Goal: Communication & Community: Ask a question

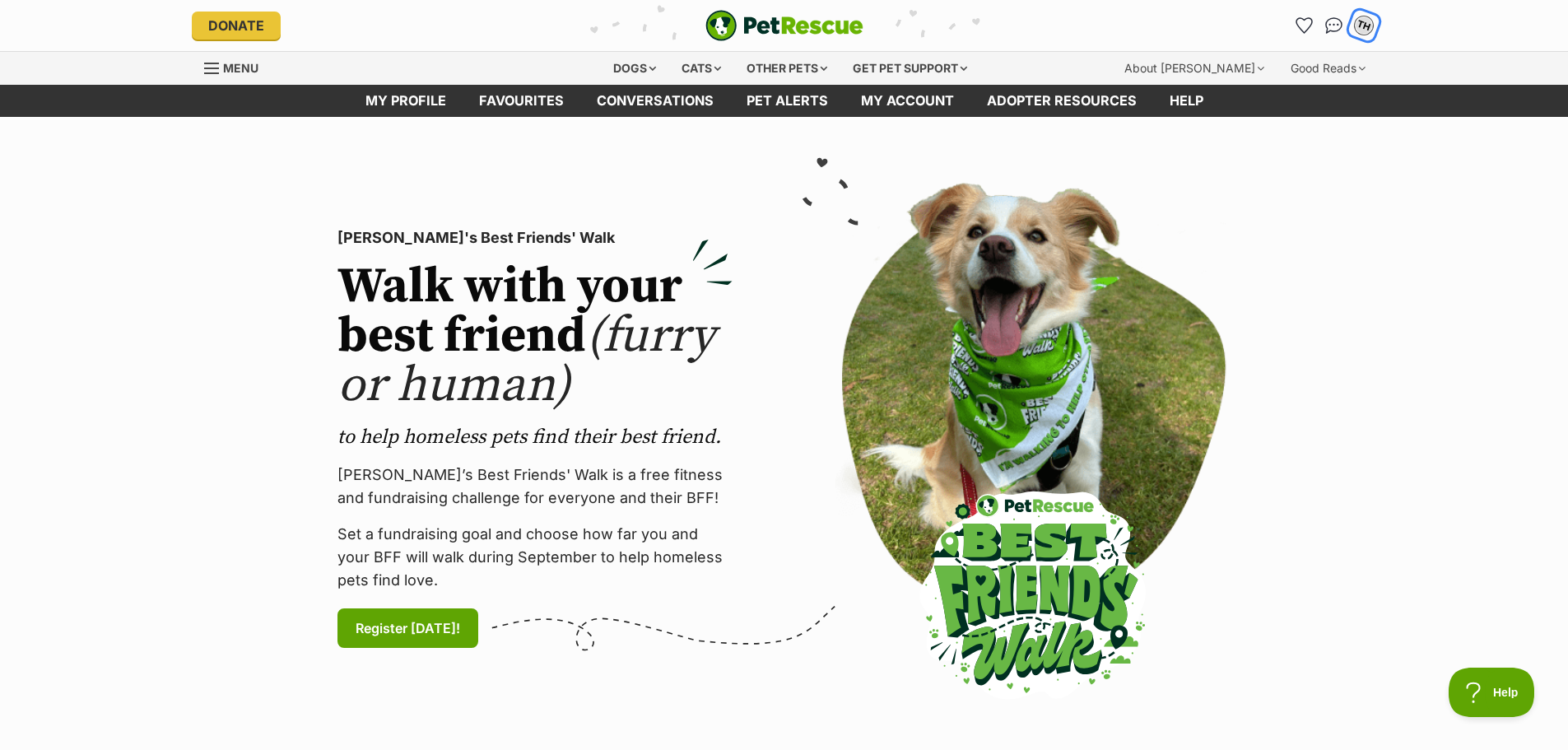
click at [1370, 31] on div "TH" at bounding box center [1364, 26] width 26 height 26
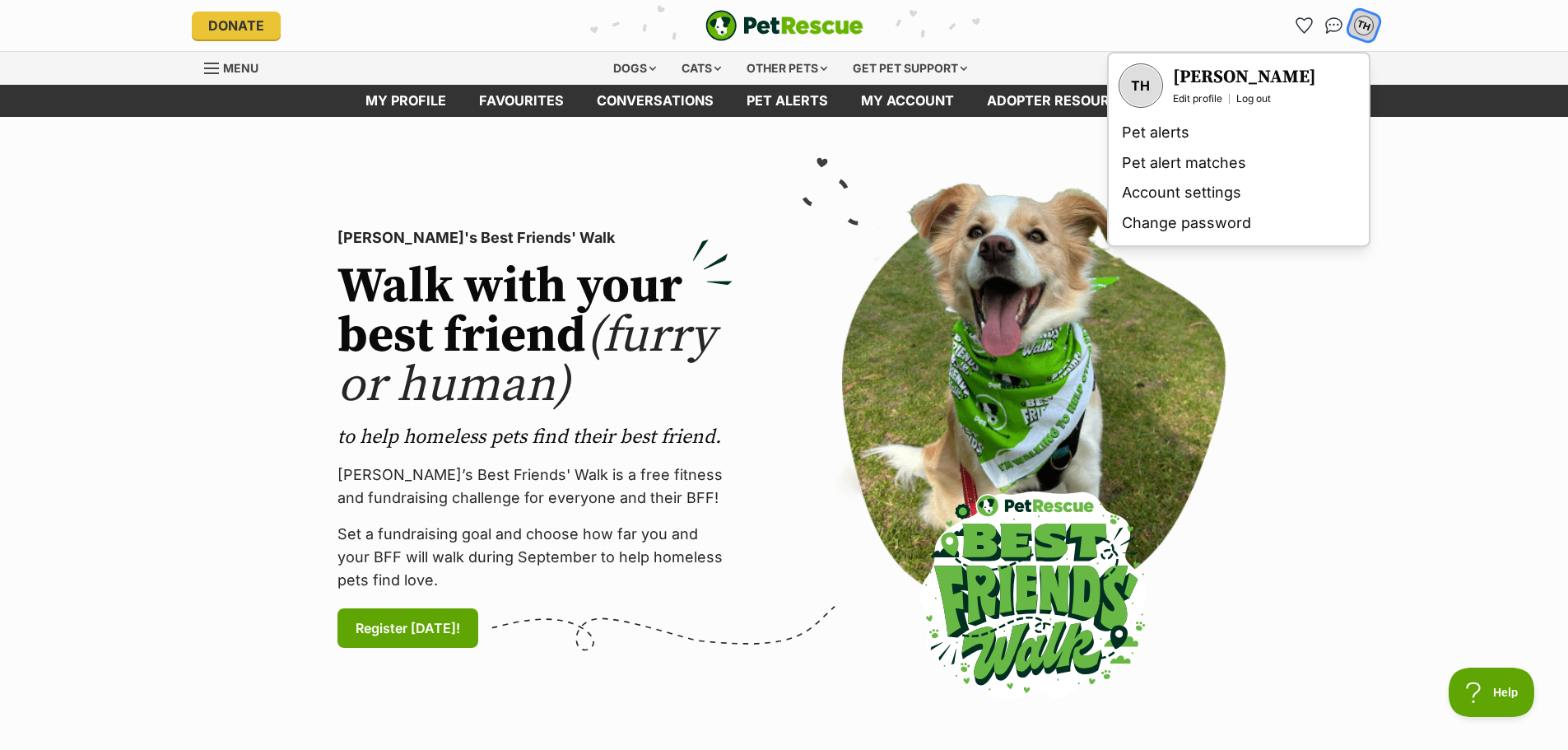
click at [1362, 31] on div "TH" at bounding box center [1364, 25] width 21 height 21
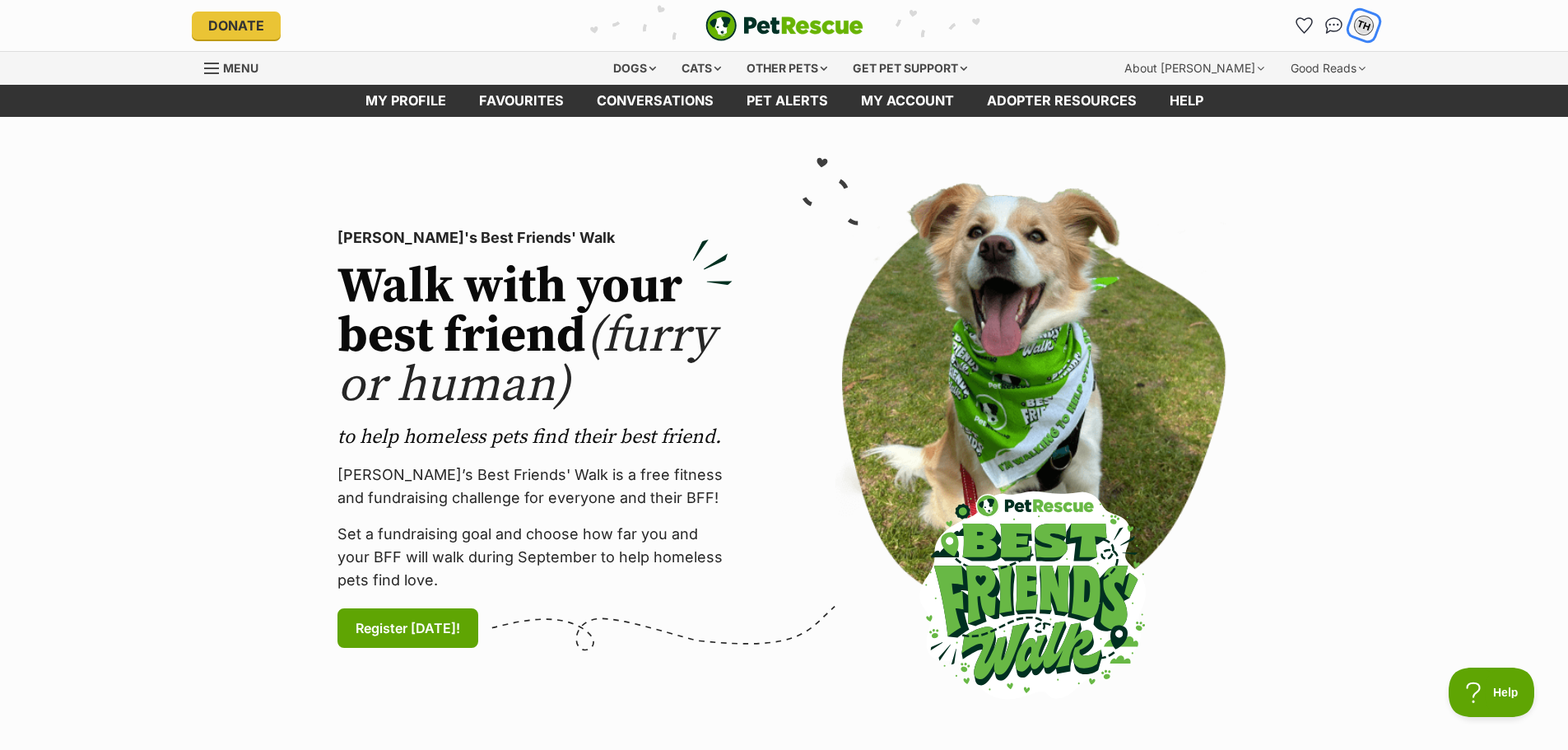
click at [1362, 31] on div "TH" at bounding box center [1364, 25] width 21 height 21
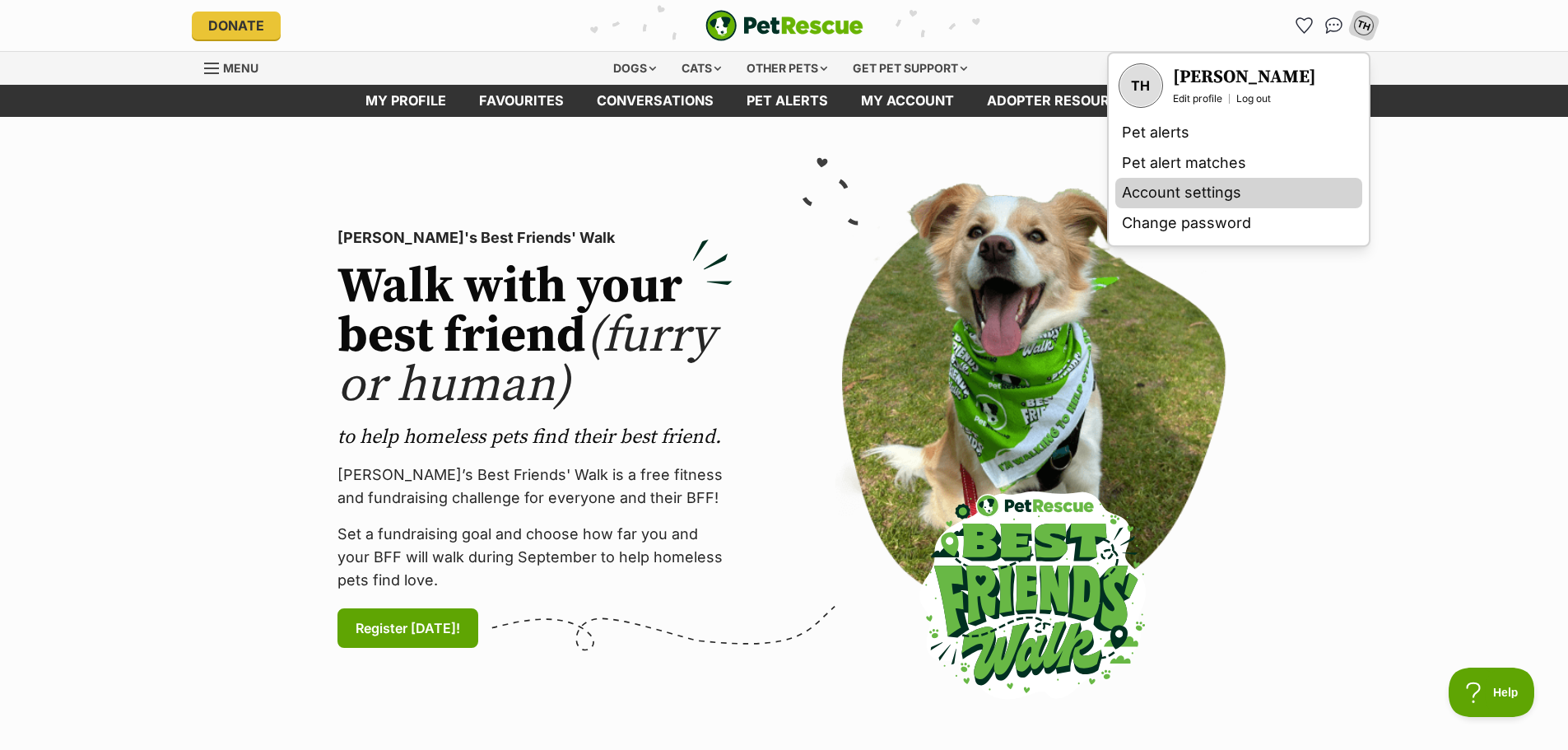
click at [1165, 187] on link "Account settings" at bounding box center [1238, 193] width 247 height 31
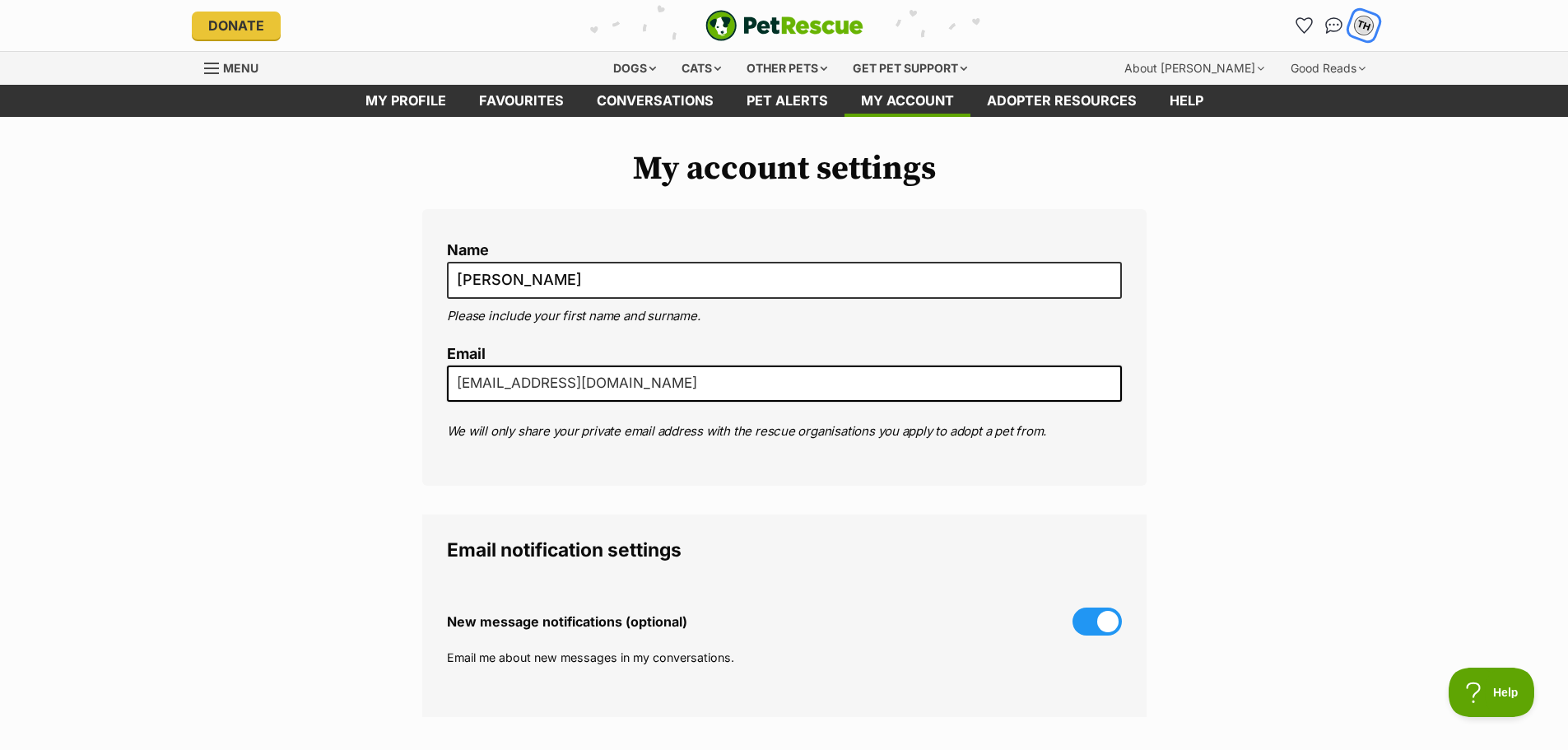
click at [1369, 27] on div "TH" at bounding box center [1364, 25] width 21 height 21
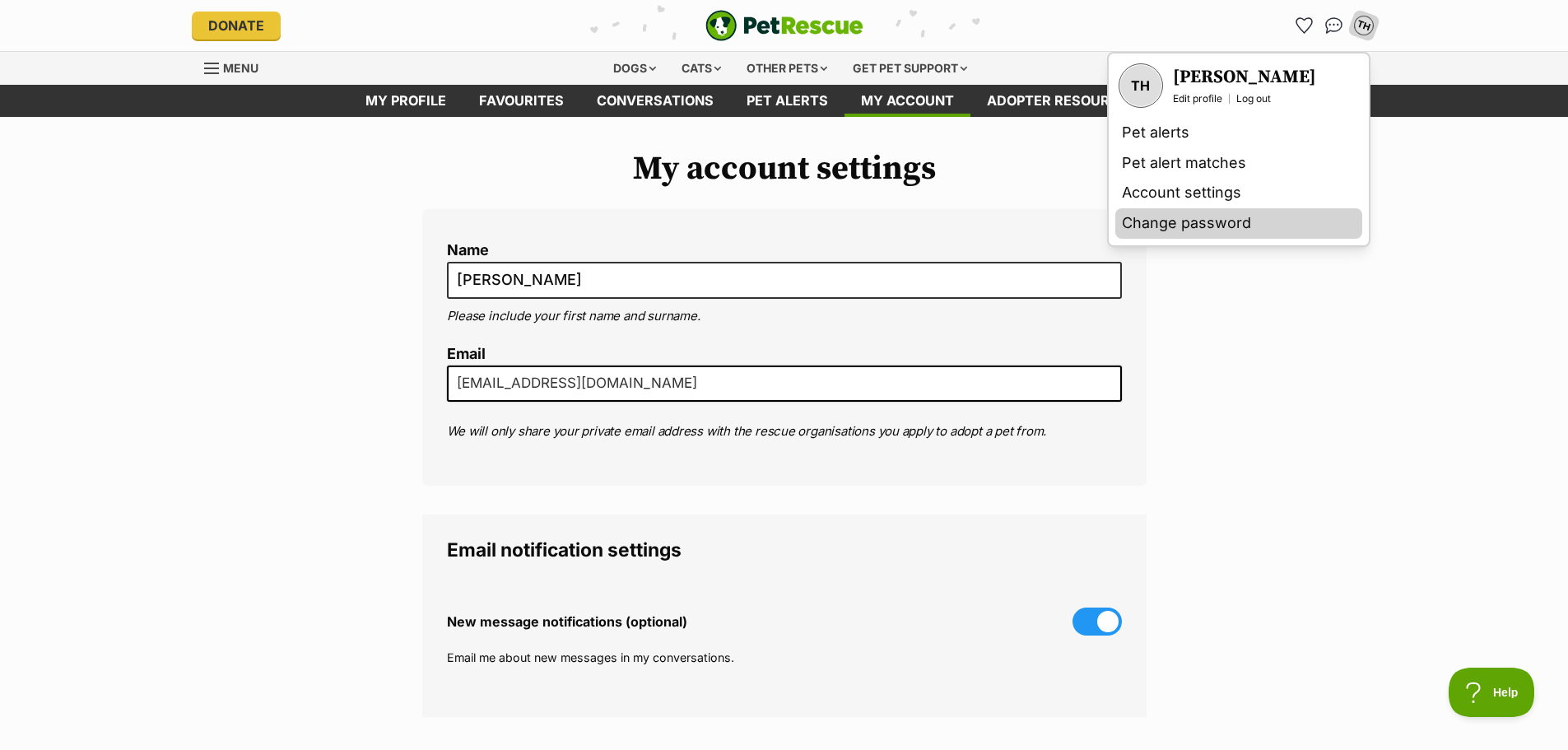
click at [1165, 220] on link "Change password" at bounding box center [1238, 224] width 247 height 31
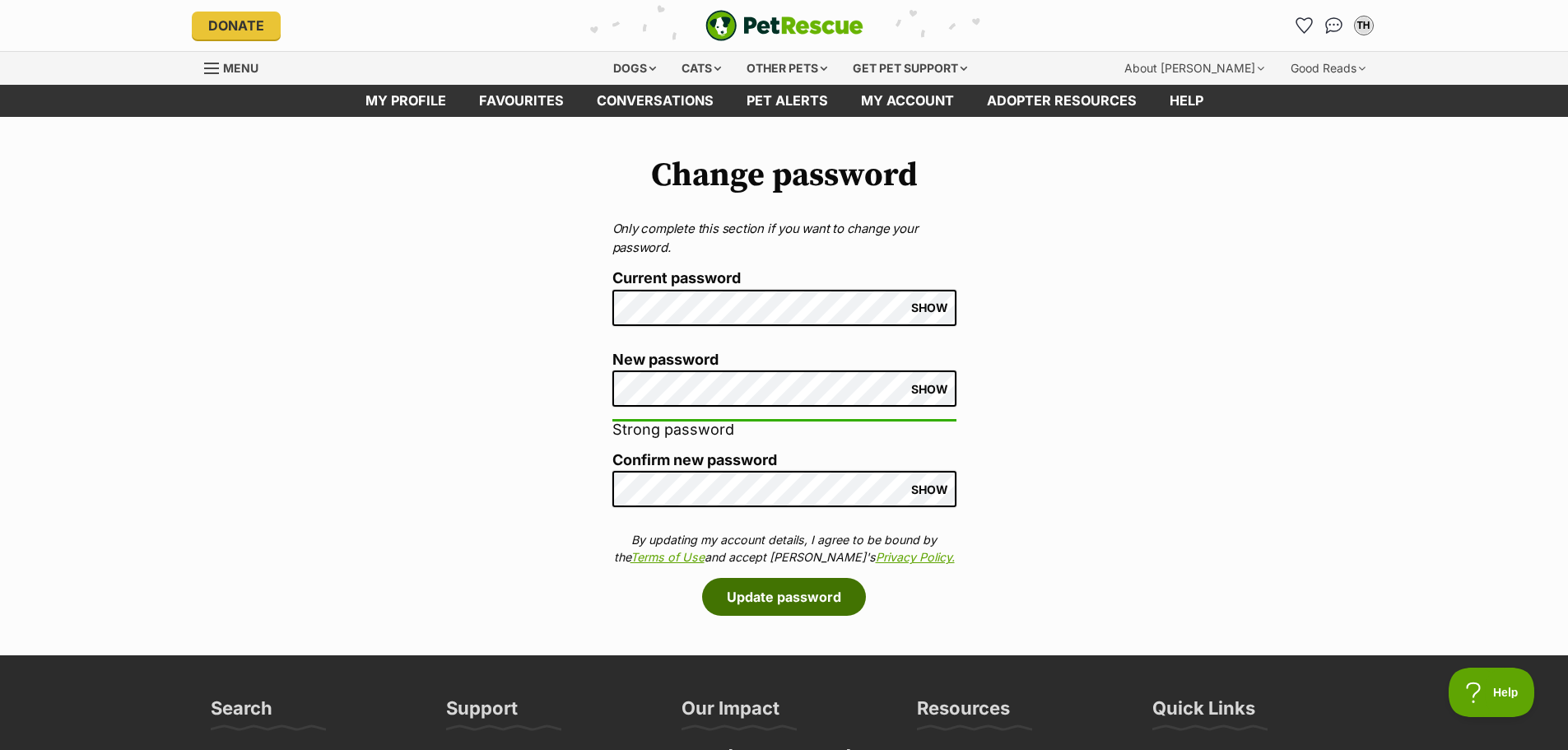
click at [778, 601] on button "Update password" at bounding box center [784, 596] width 164 height 38
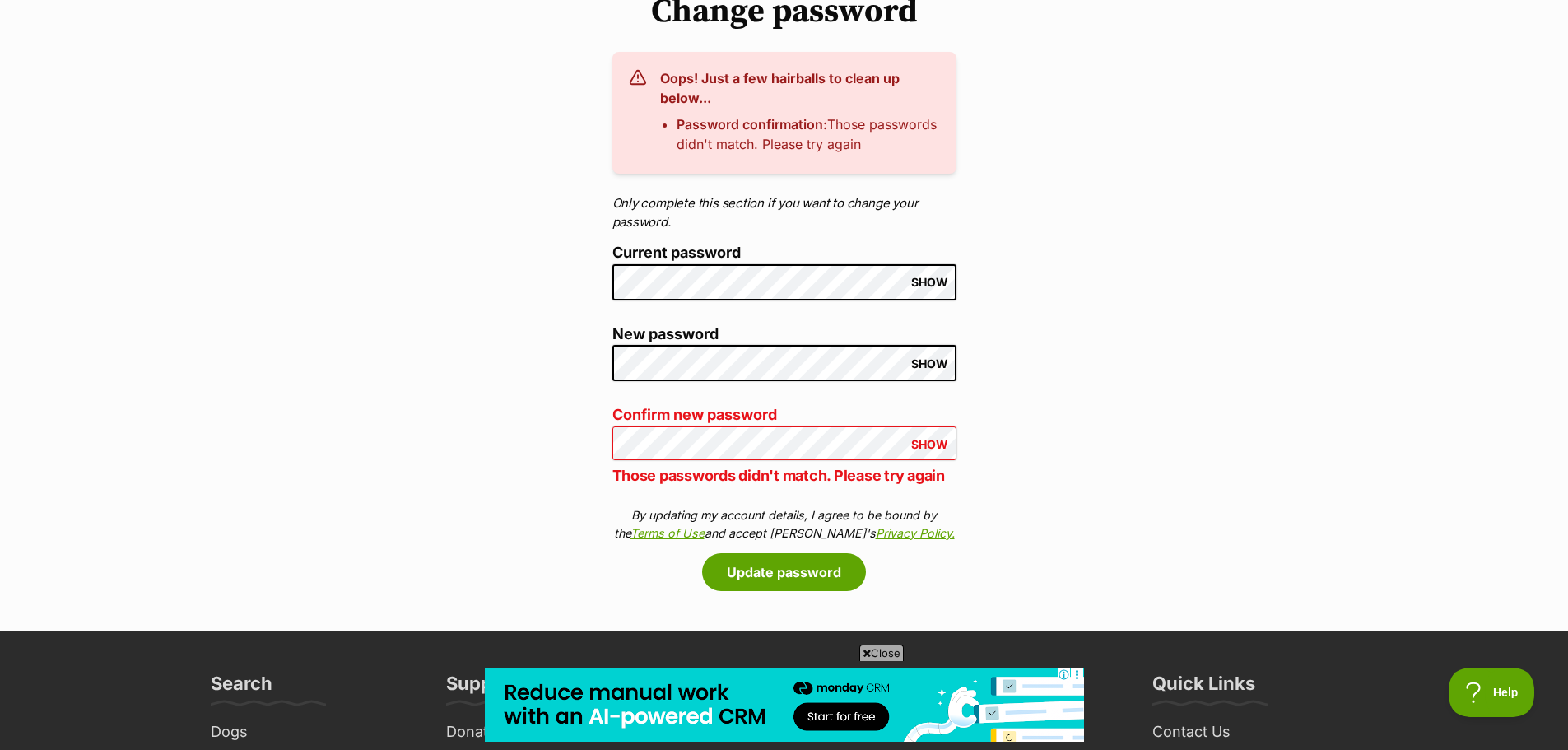
scroll to position [165, 0]
click at [792, 574] on button "Update password" at bounding box center [784, 571] width 164 height 38
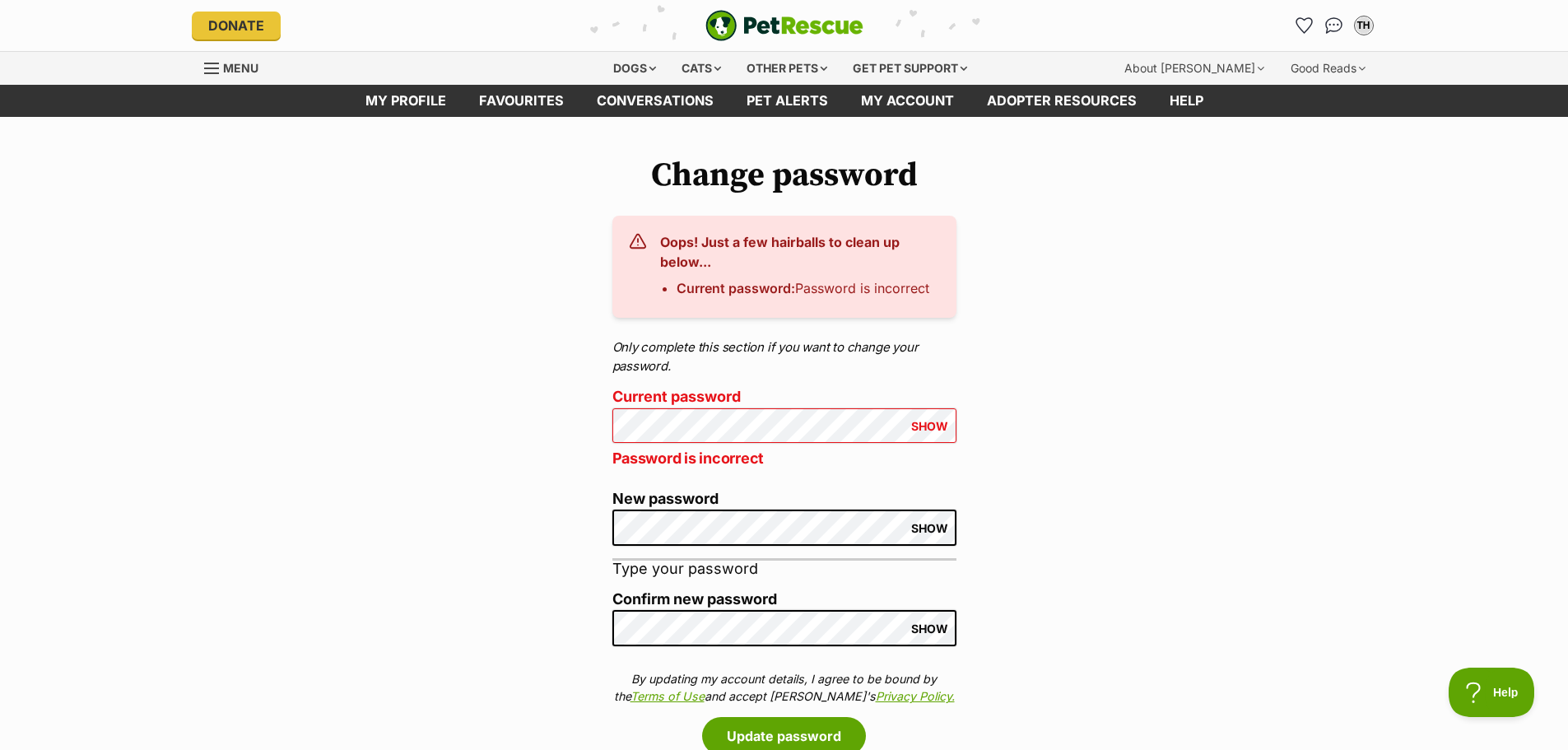
click at [941, 430] on span "SHOW" at bounding box center [930, 425] width 37 height 13
click at [812, 732] on button "Update password" at bounding box center [784, 735] width 164 height 38
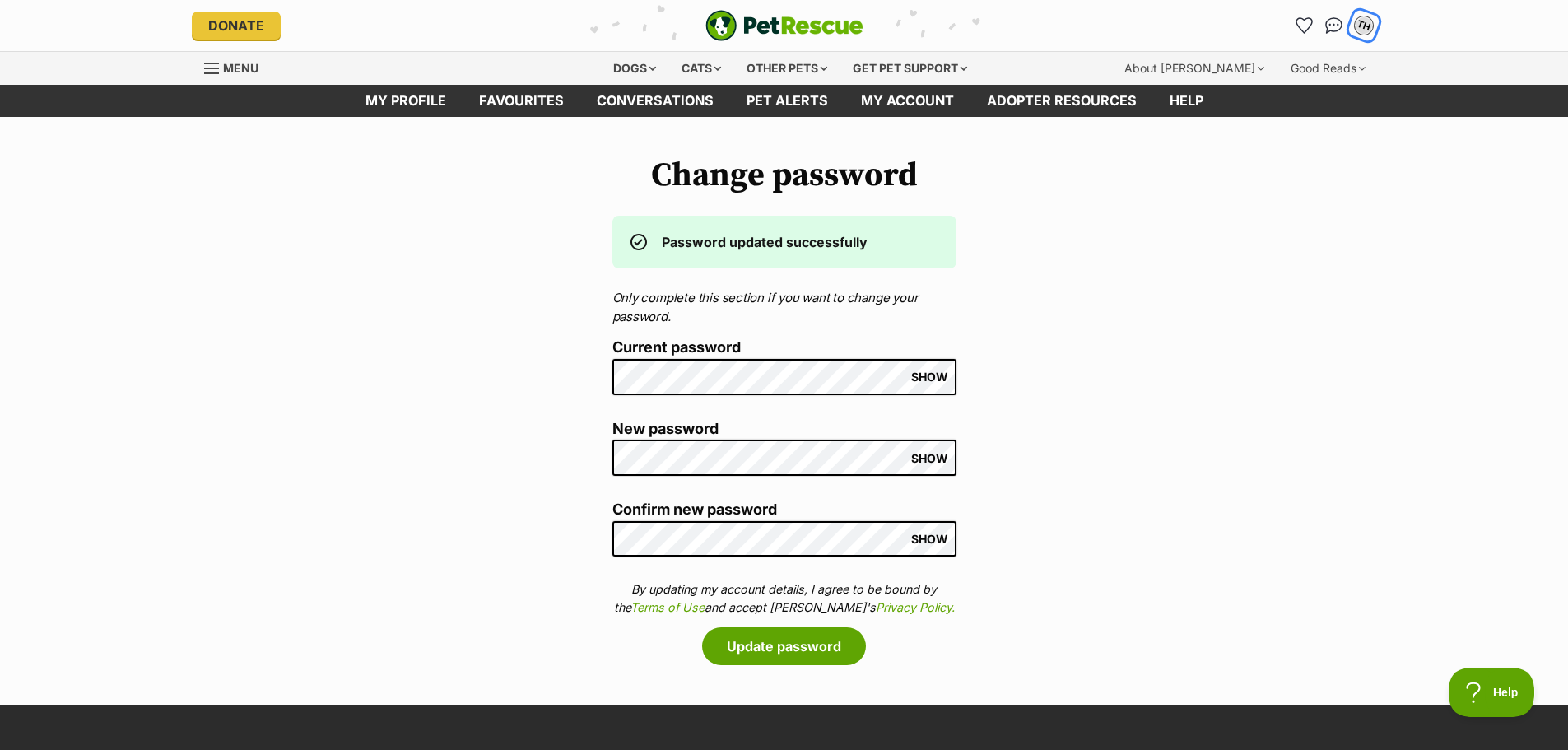
click at [1362, 21] on div "TH" at bounding box center [1364, 25] width 21 height 21
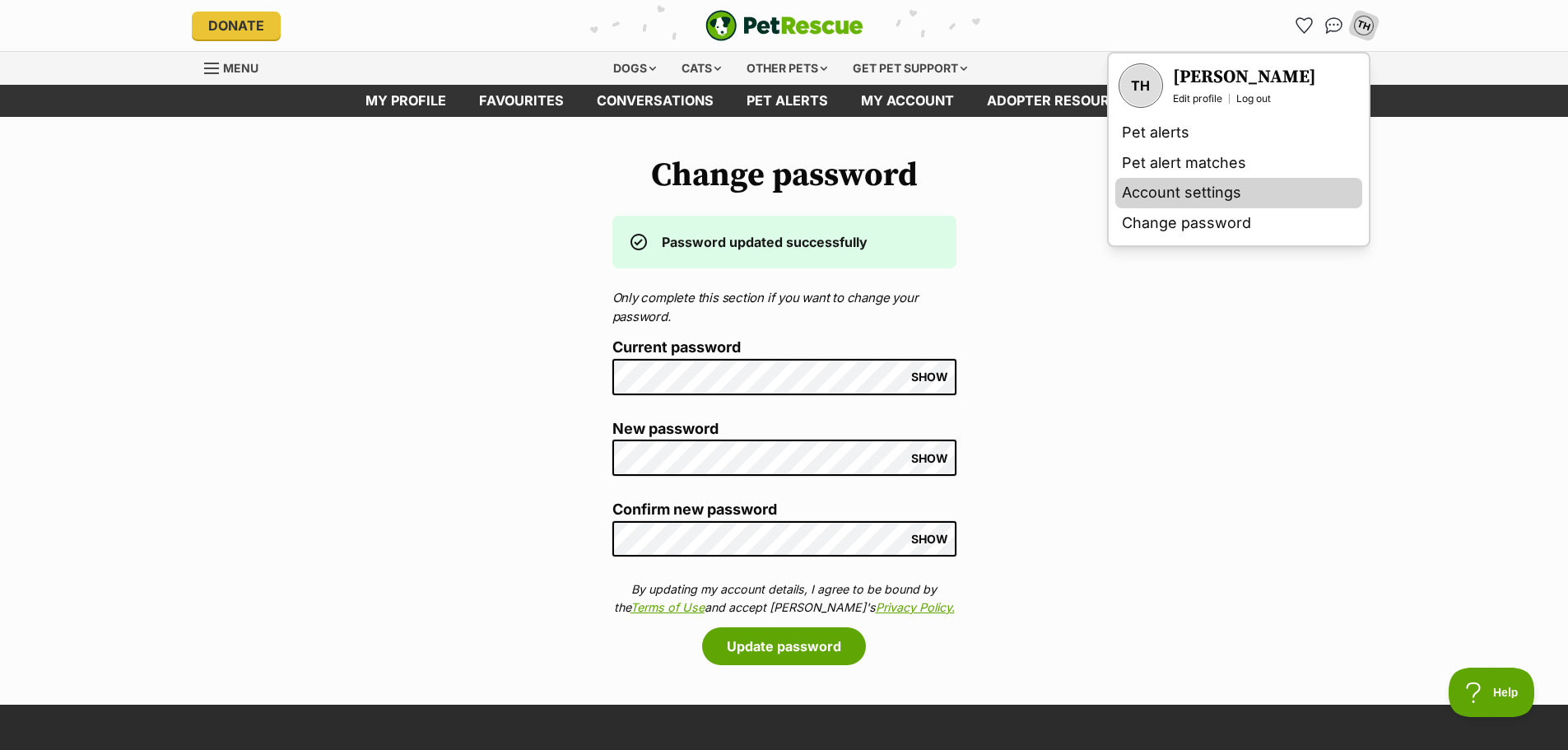
click at [1195, 189] on link "Account settings" at bounding box center [1238, 193] width 247 height 31
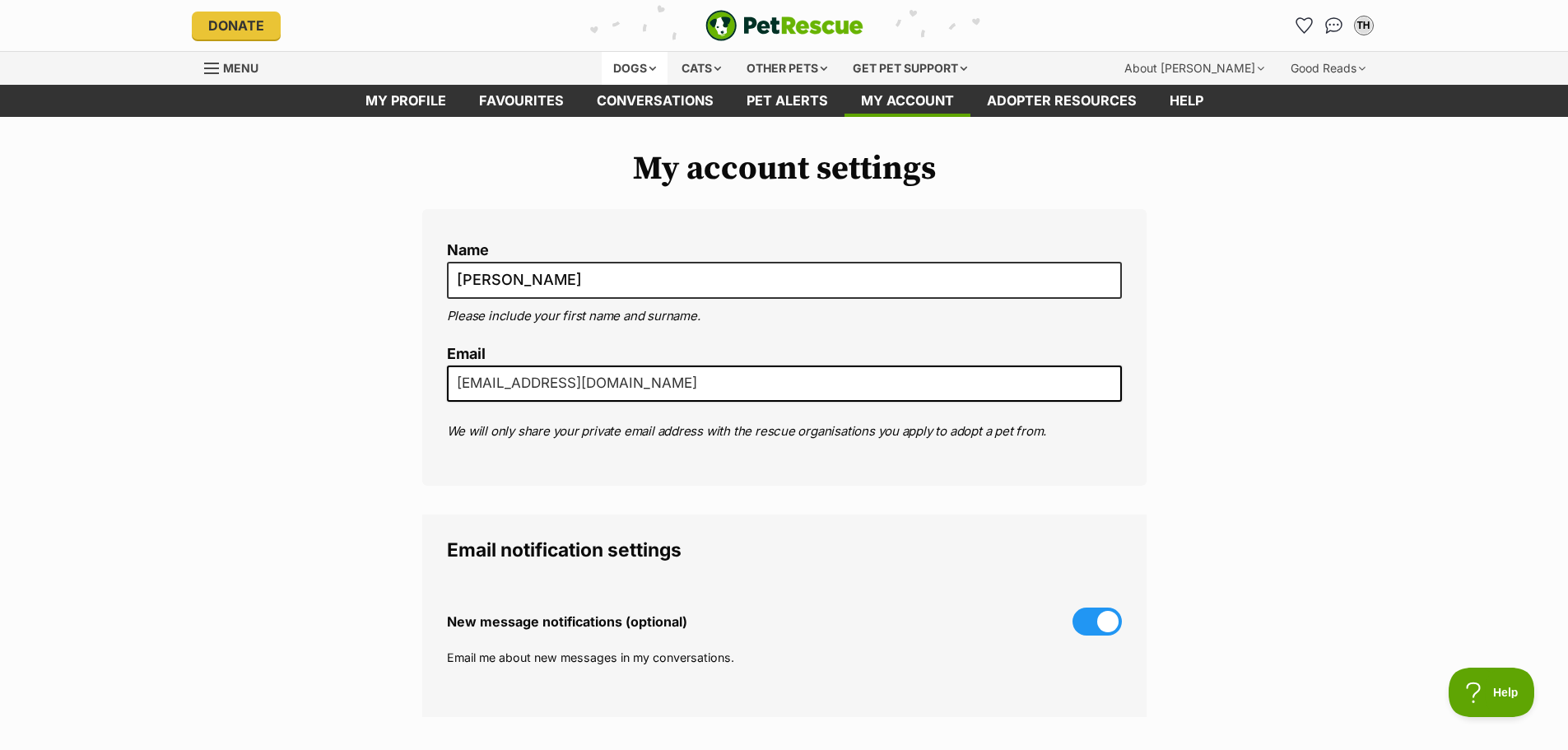
click at [650, 64] on div "Dogs" at bounding box center [634, 68] width 66 height 33
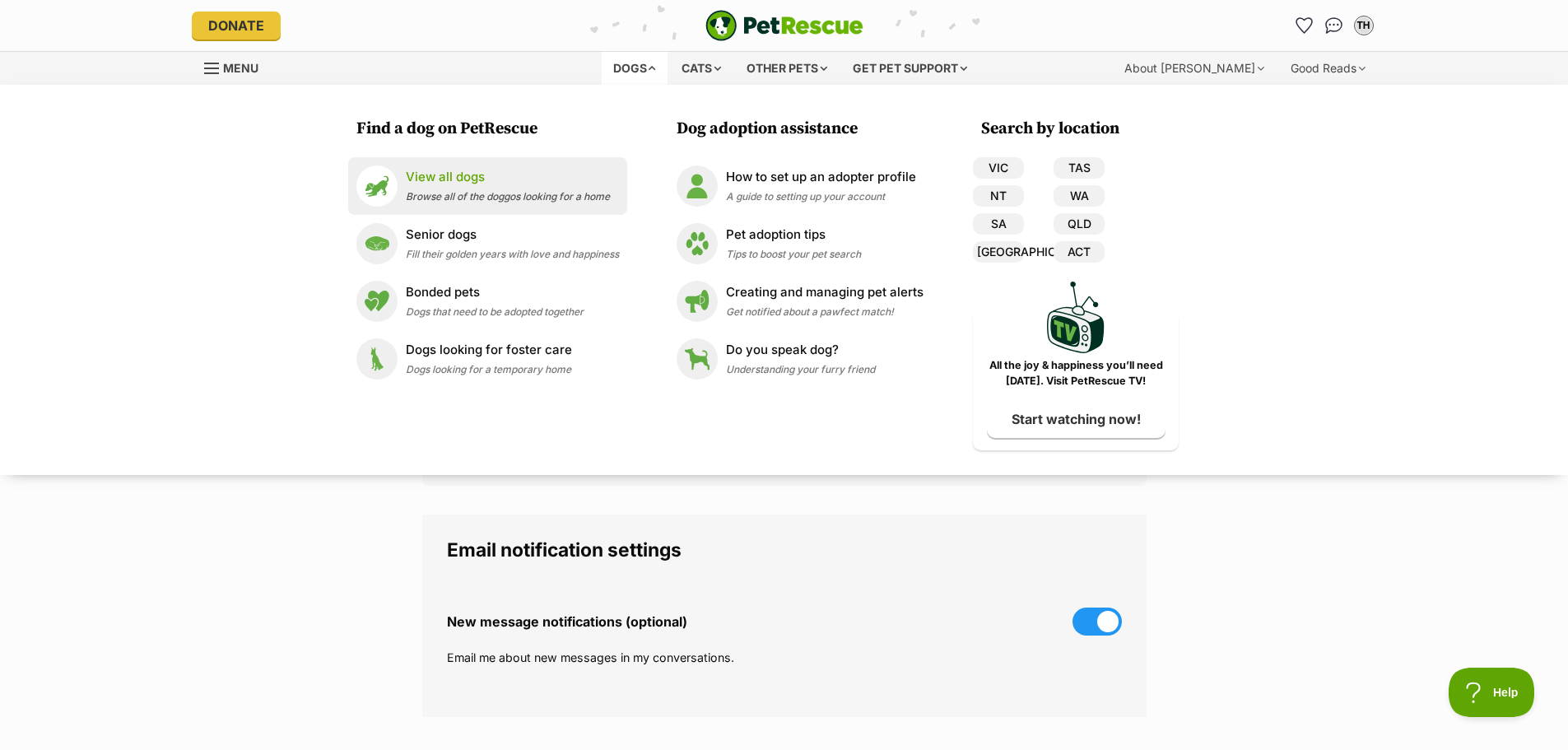
click at [484, 184] on p "View all dogs" at bounding box center [508, 178] width 204 height 19
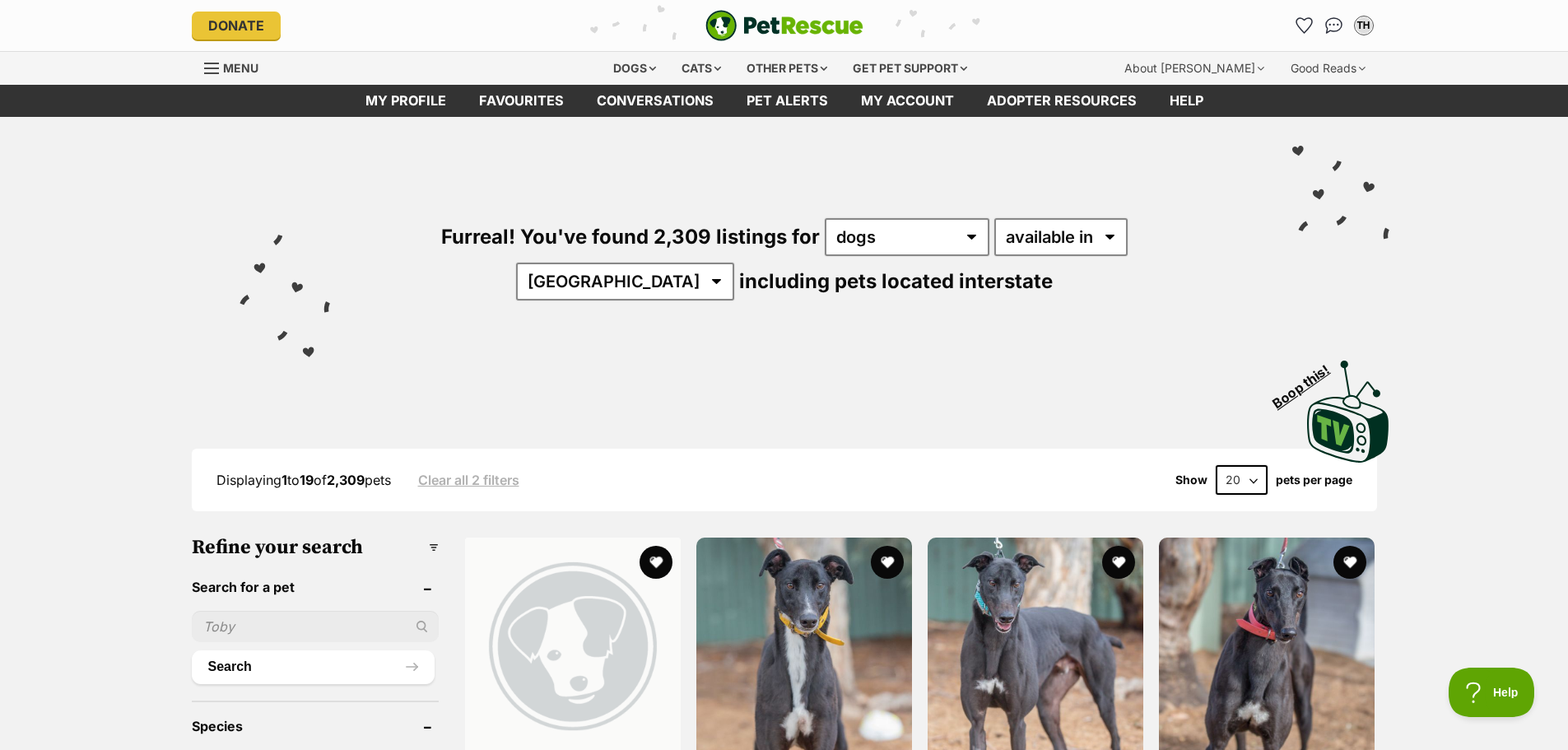
click at [238, 616] on input "text" at bounding box center [314, 626] width 247 height 32
type input "teddy"
click at [422, 624] on div "teddy" at bounding box center [314, 626] width 247 height 32
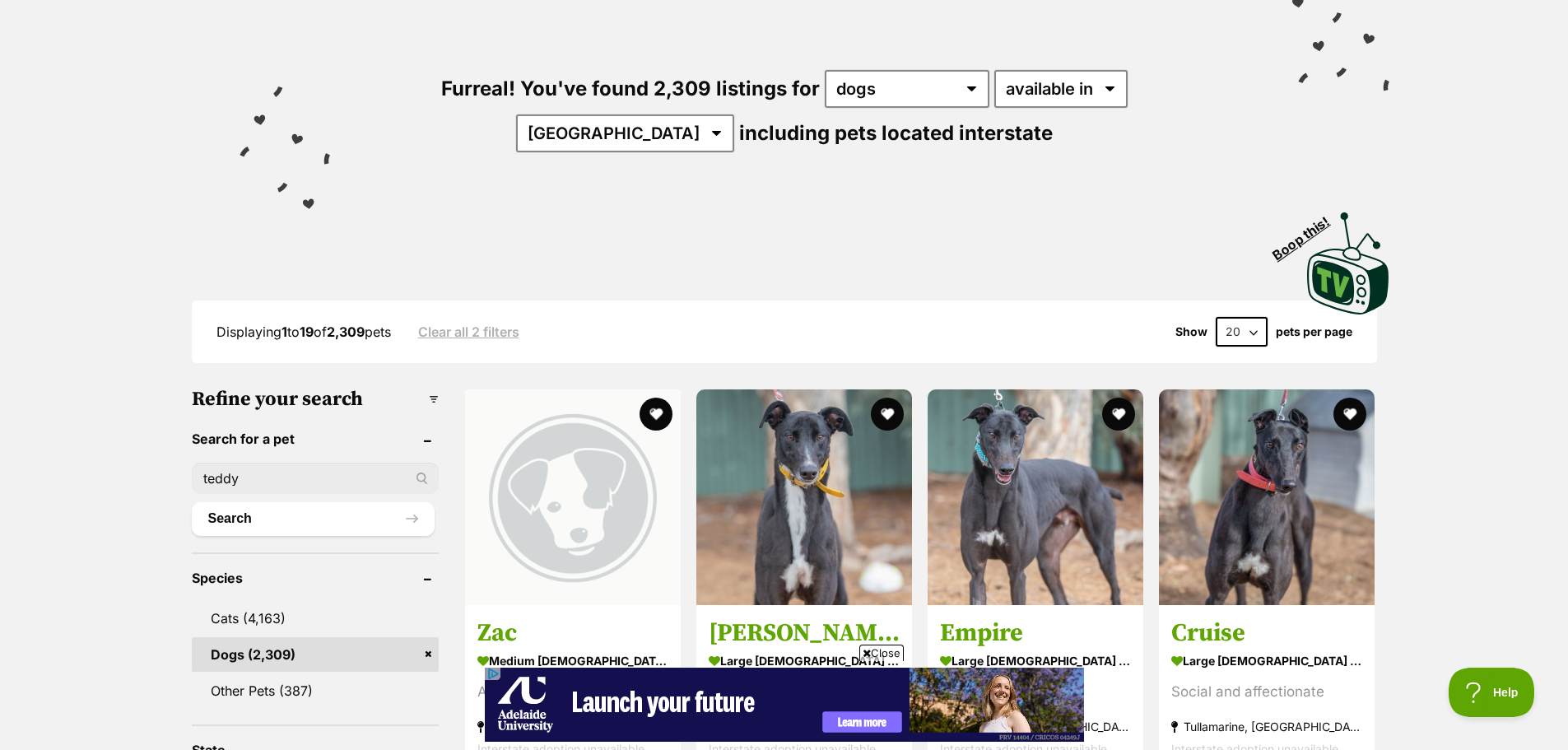
scroll to position [165, 0]
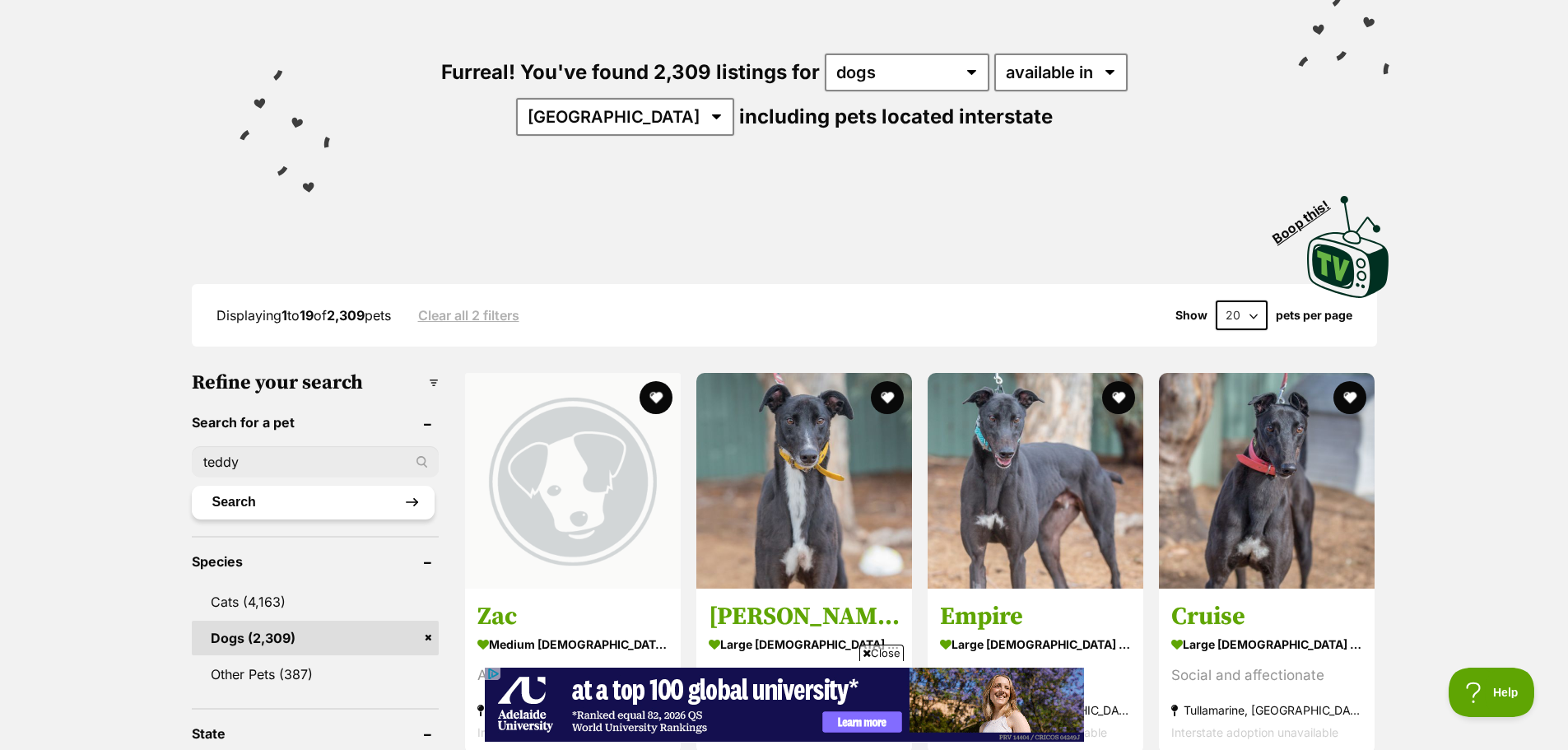
click at [361, 504] on button "Search" at bounding box center [313, 501] width 243 height 33
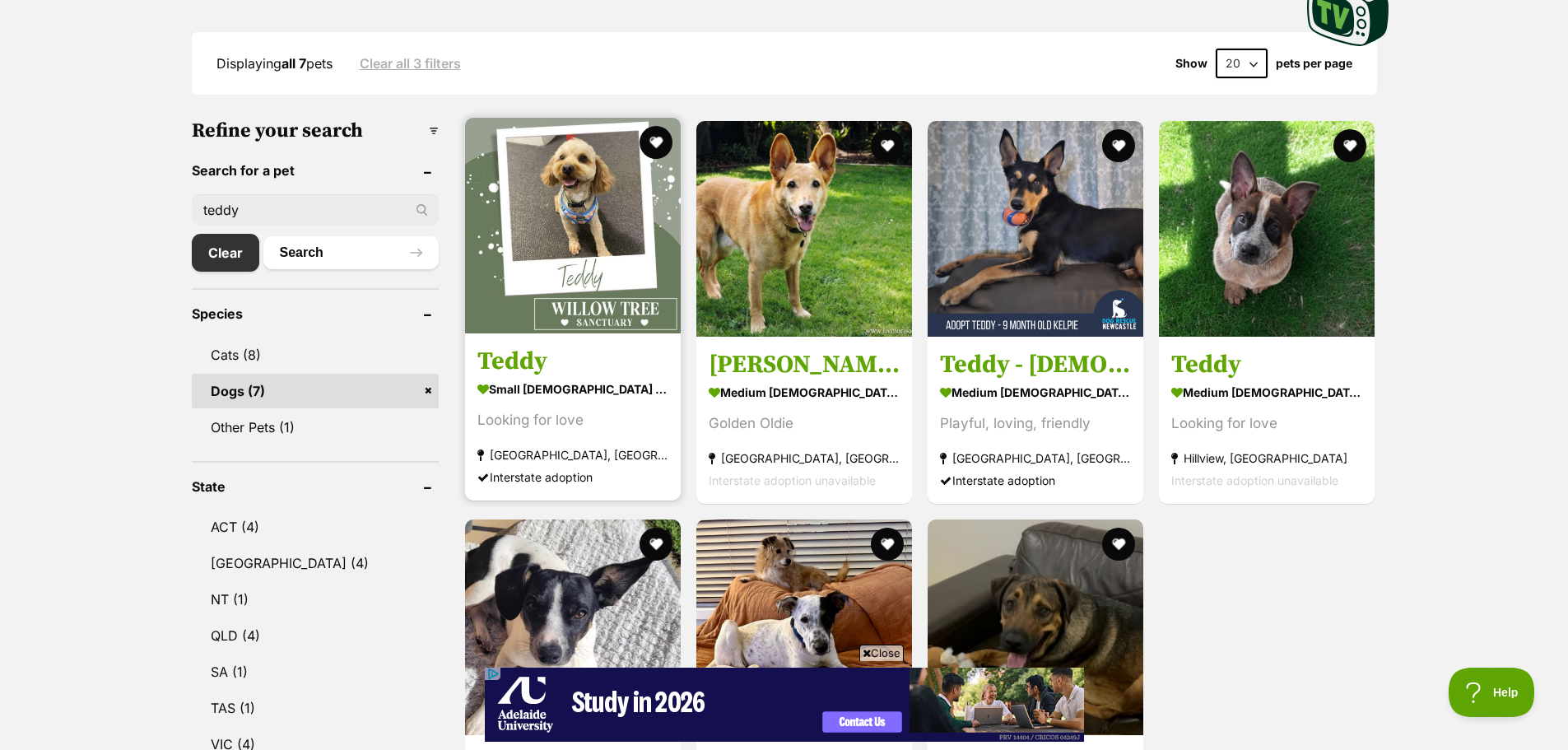
click at [573, 285] on img at bounding box center [573, 226] width 215 height 215
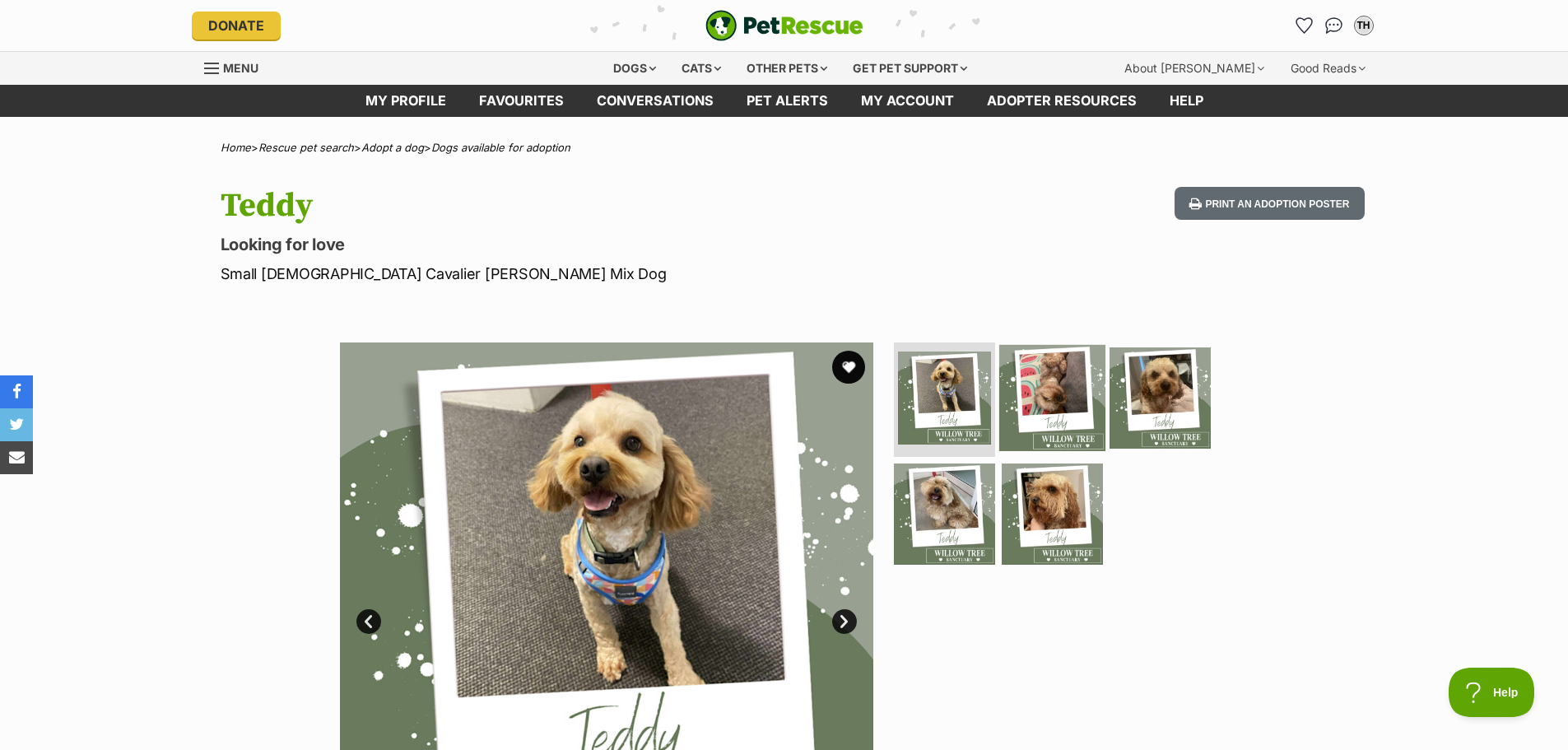
click at [1040, 391] on img at bounding box center [1053, 397] width 106 height 106
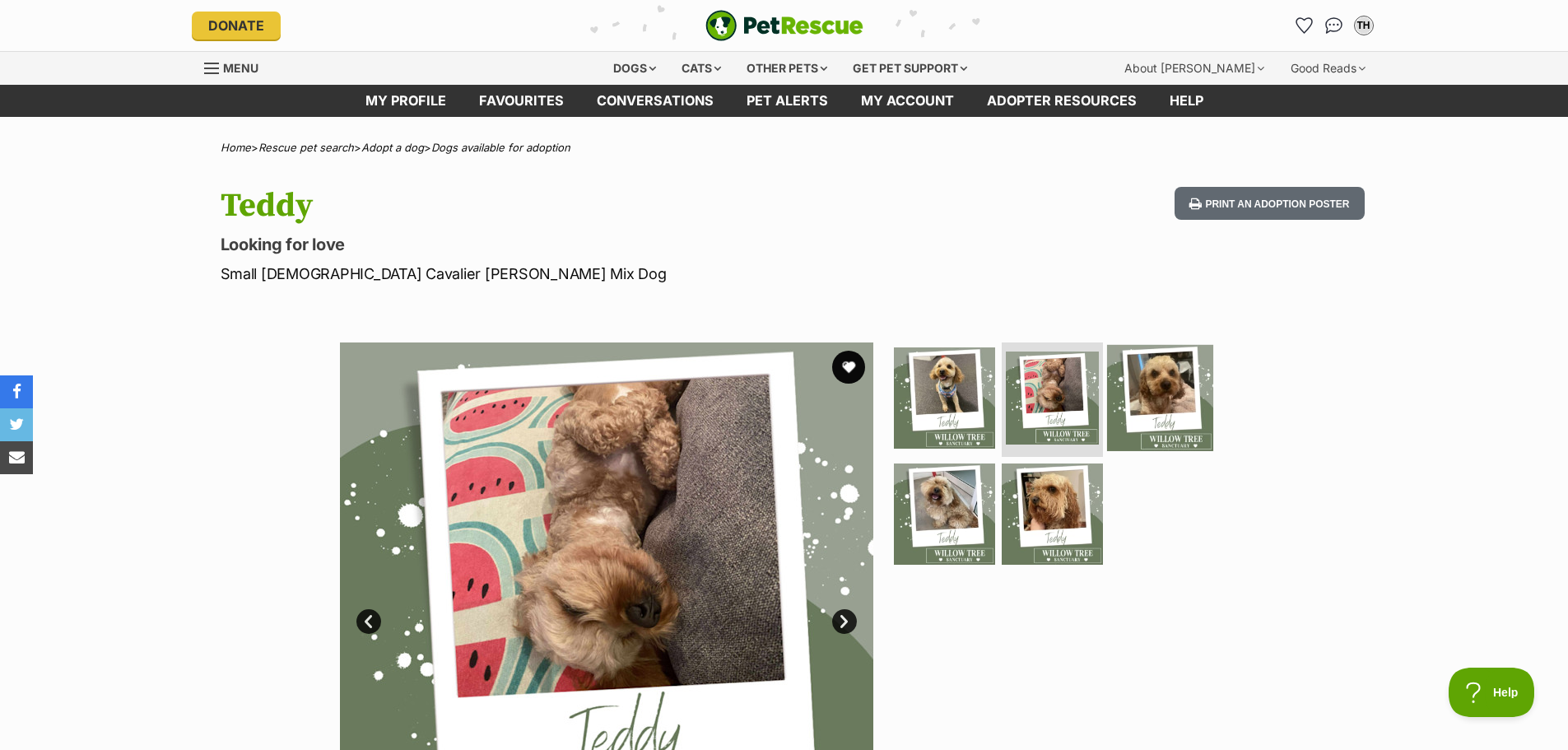
click at [1162, 394] on img at bounding box center [1160, 397] width 106 height 106
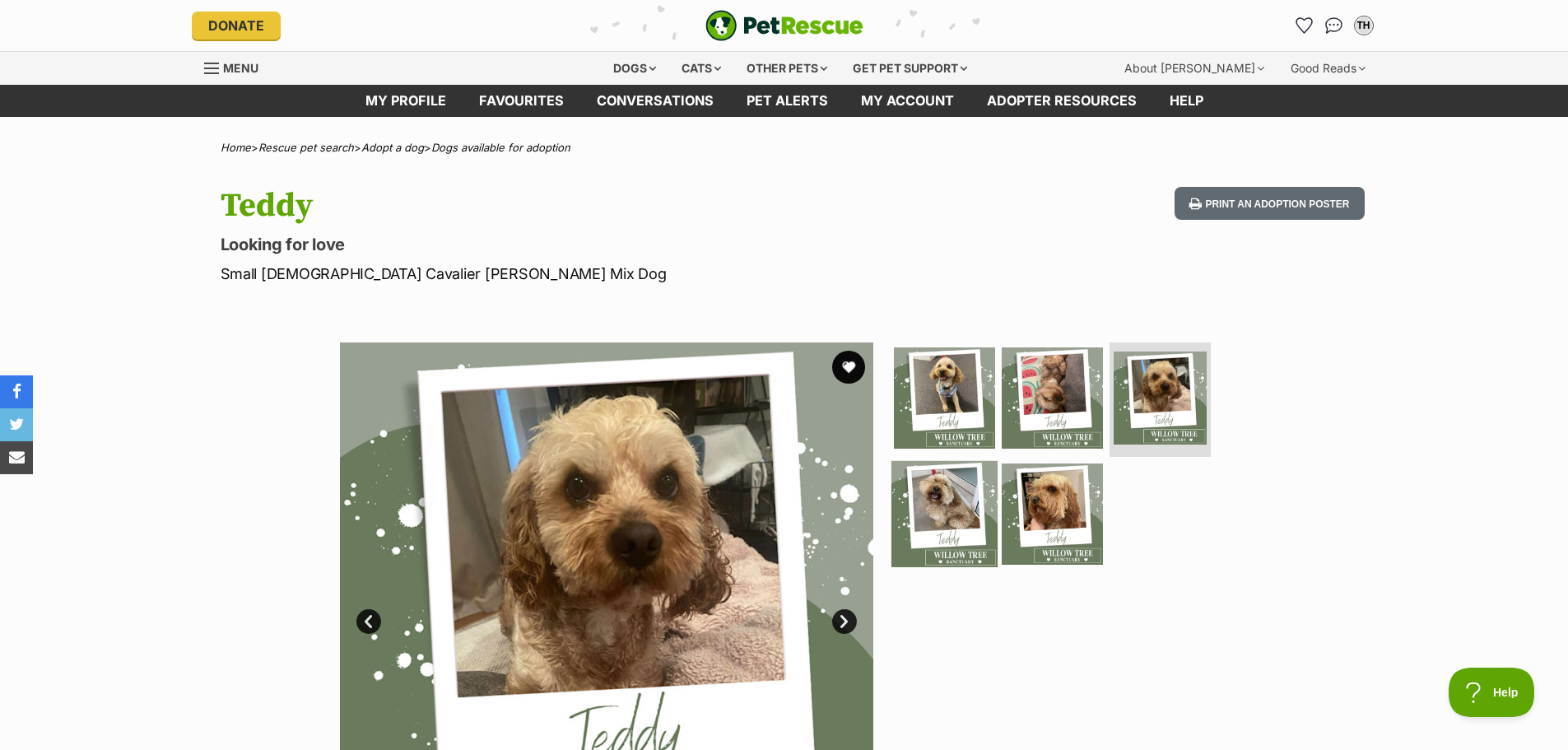
click at [933, 495] on img at bounding box center [944, 514] width 106 height 106
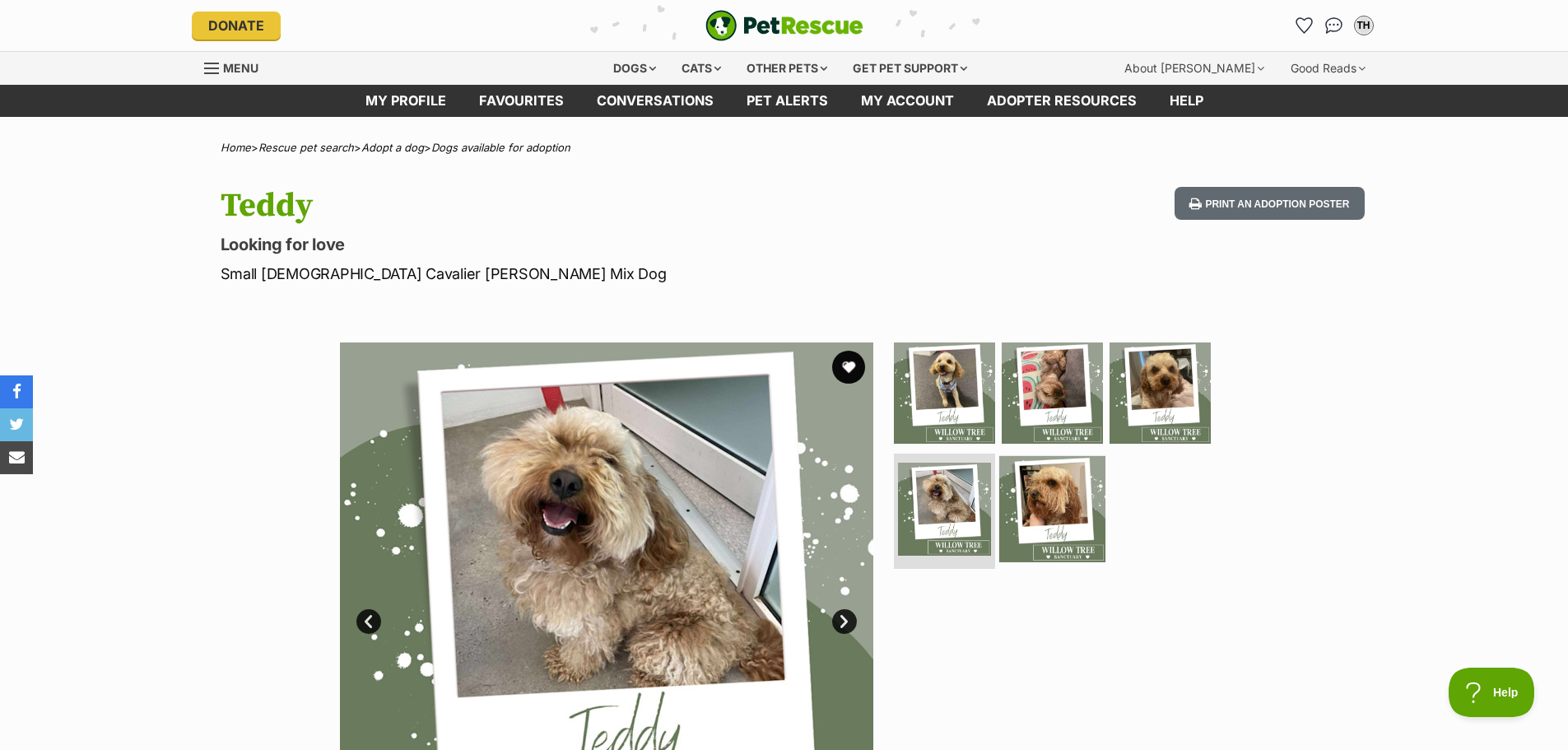
click at [1048, 504] on img at bounding box center [1053, 509] width 106 height 106
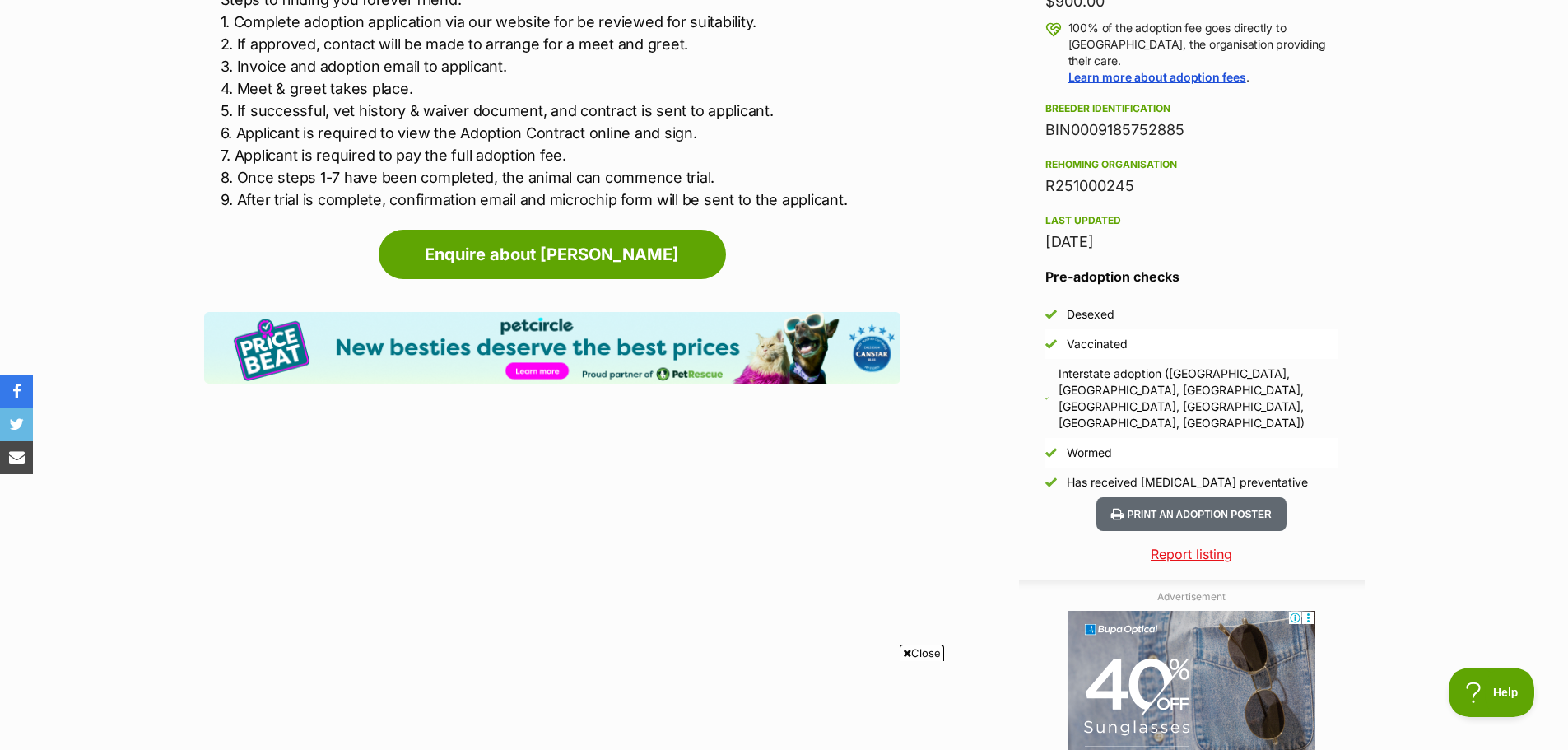
scroll to position [1234, 0]
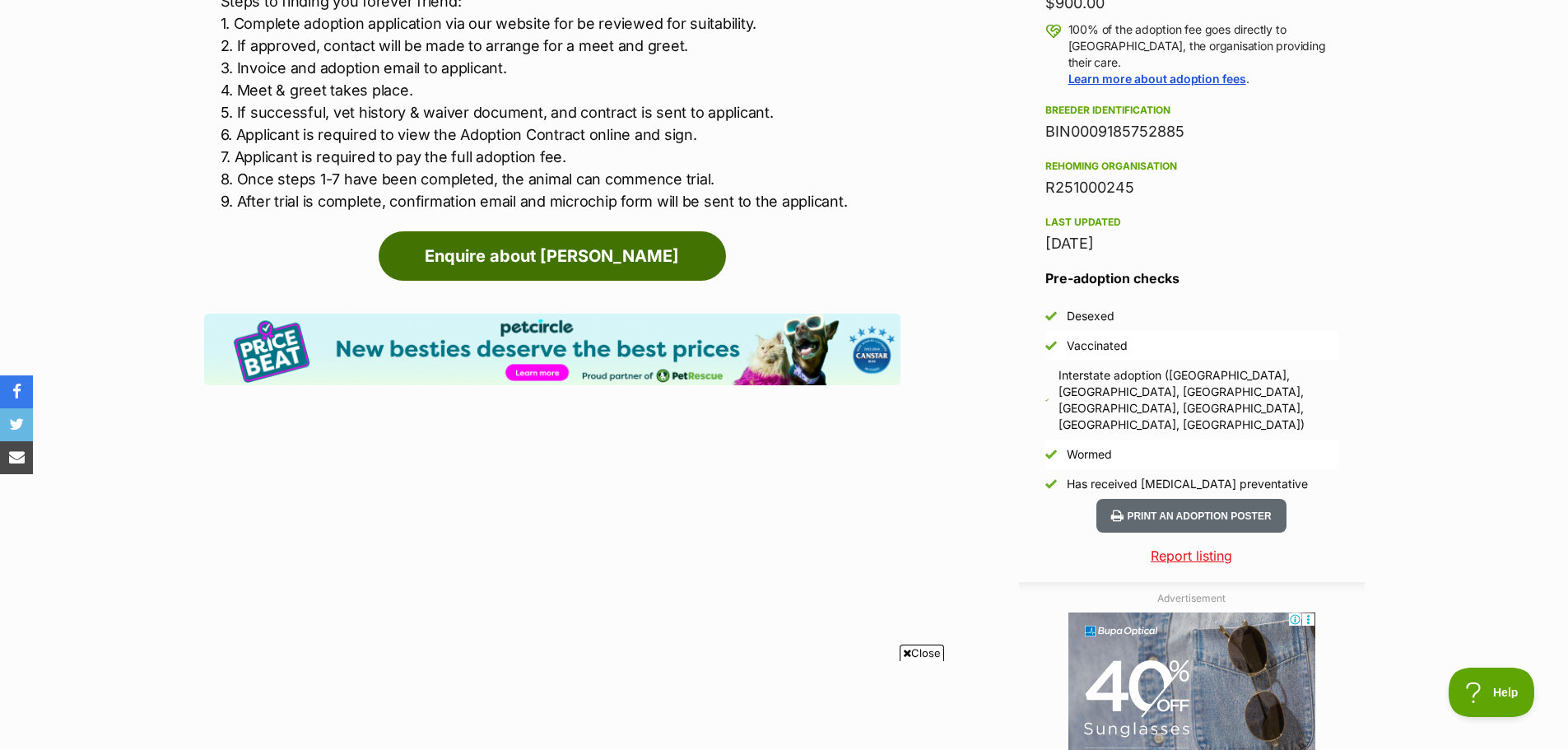
click at [567, 255] on link "Enquire about Teddy" at bounding box center [552, 256] width 348 height 50
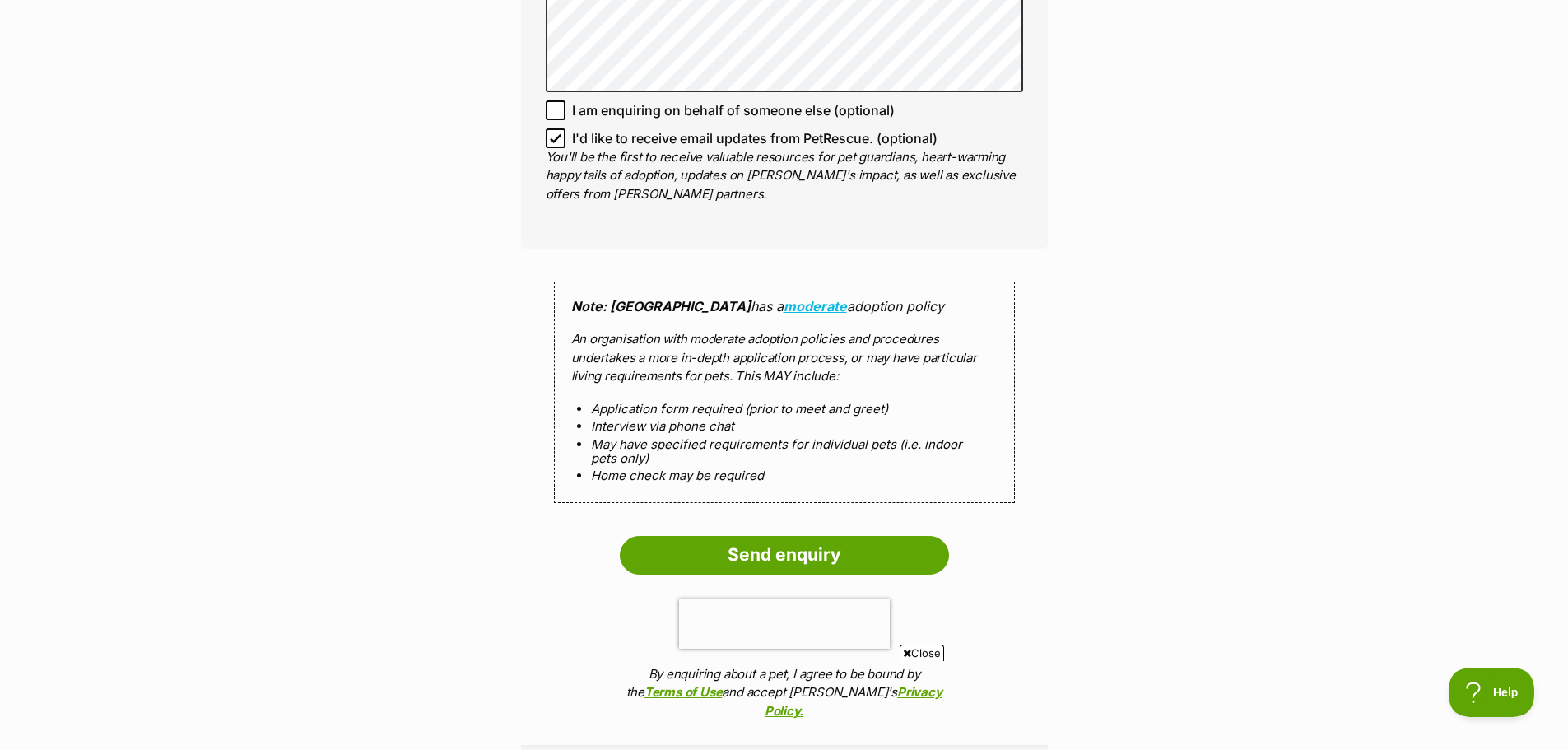
scroll to position [1317, 0]
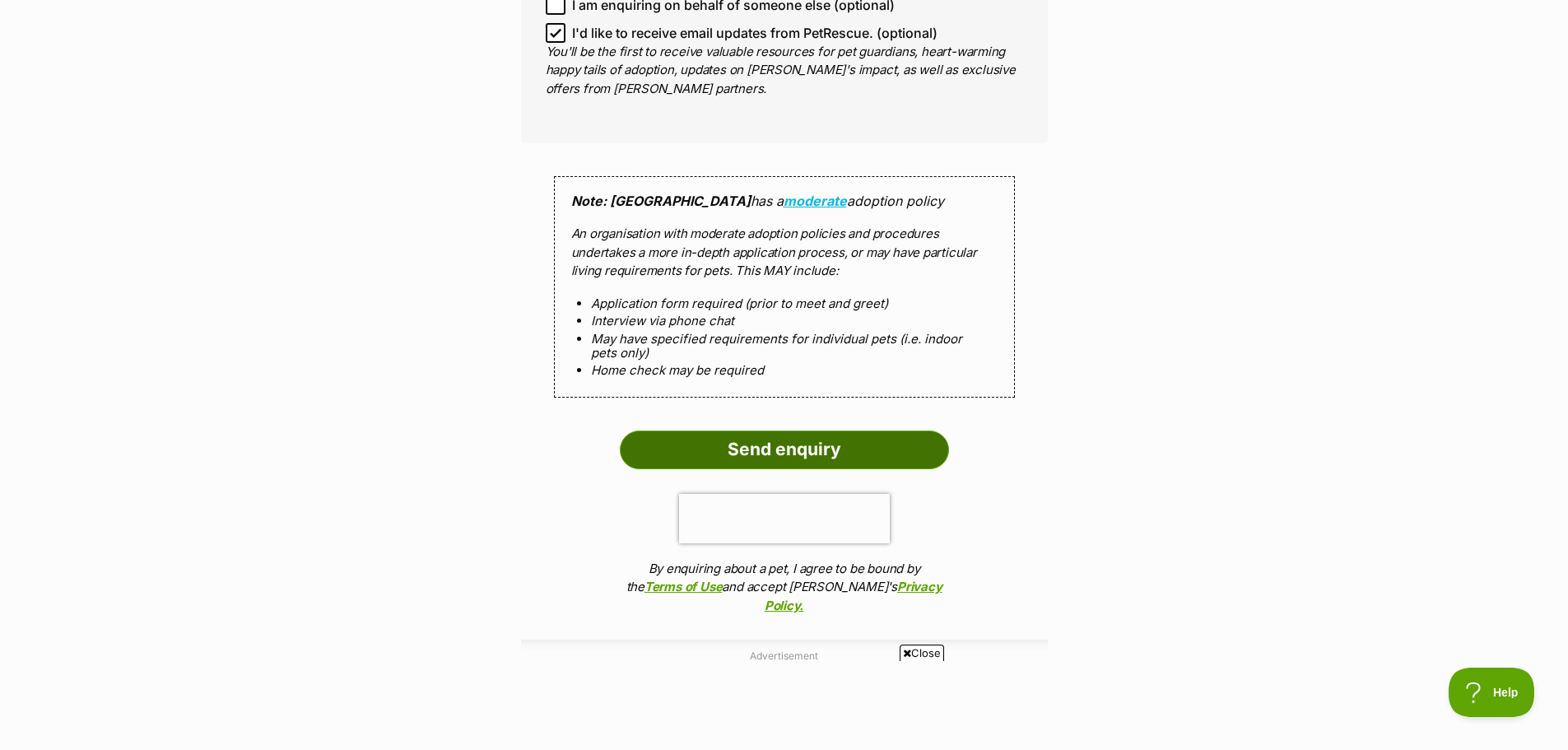
click at [867, 448] on input "Send enquiry" at bounding box center [784, 449] width 329 height 38
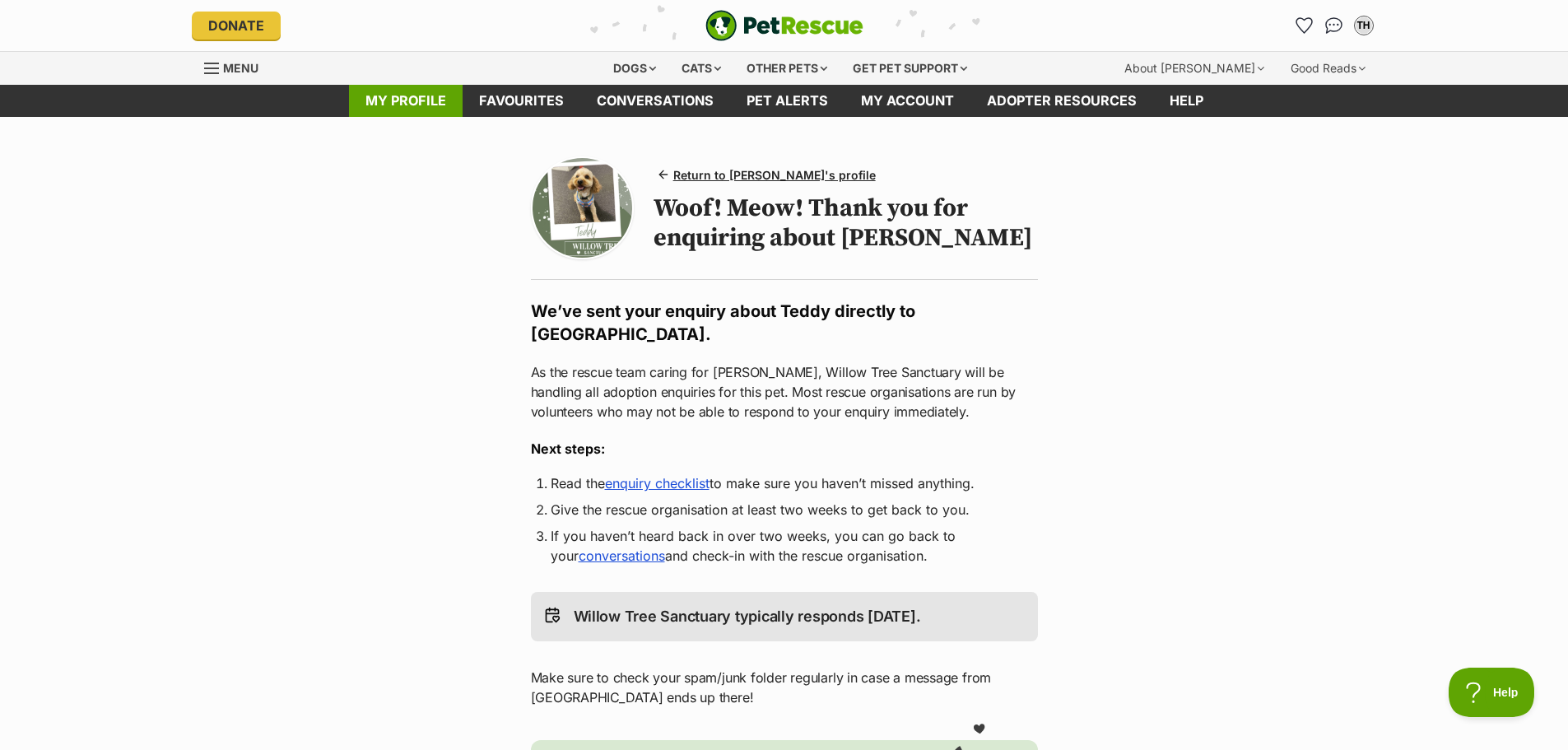
click at [424, 106] on link "My profile" at bounding box center [405, 101] width 114 height 32
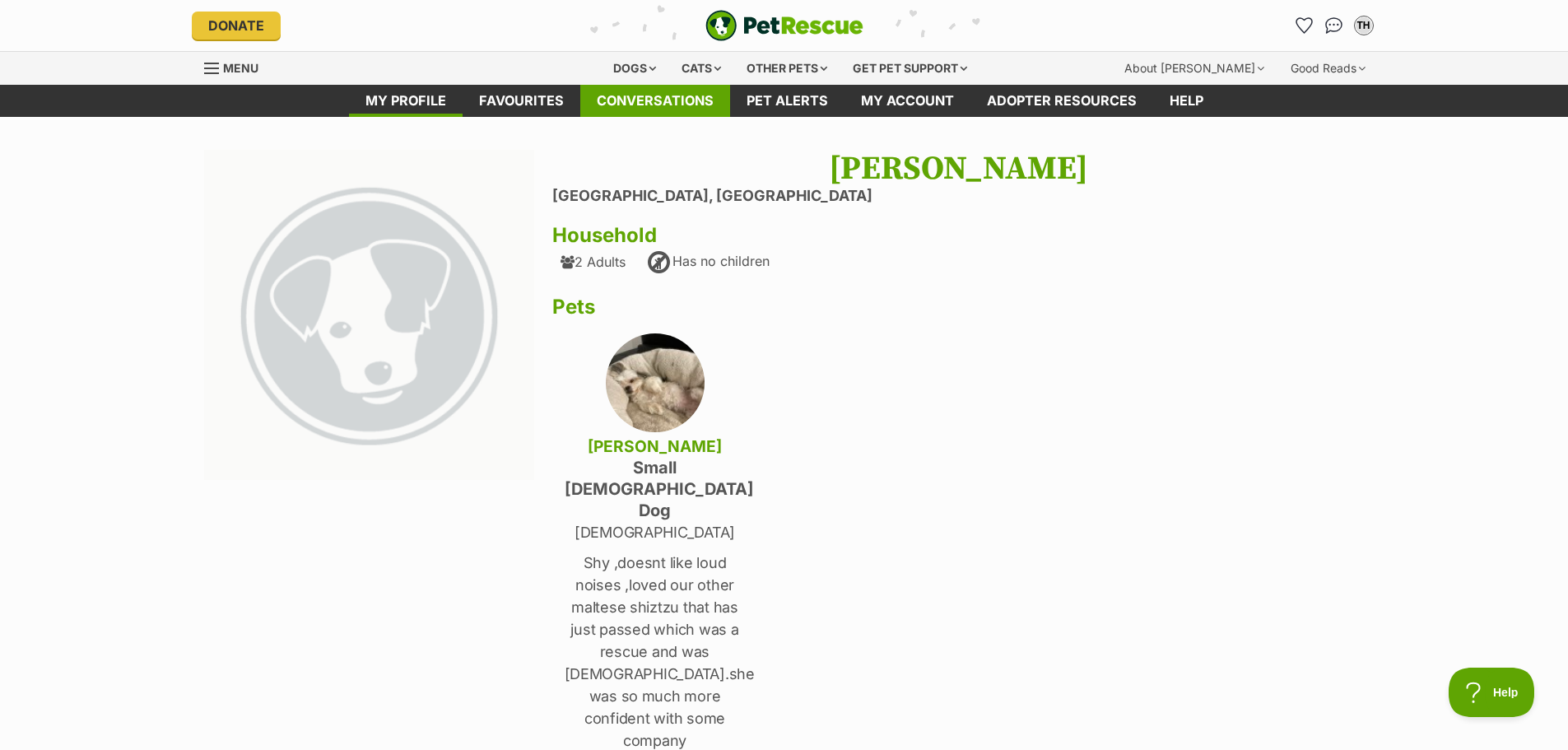
click at [658, 97] on link "Conversations" at bounding box center [655, 101] width 150 height 32
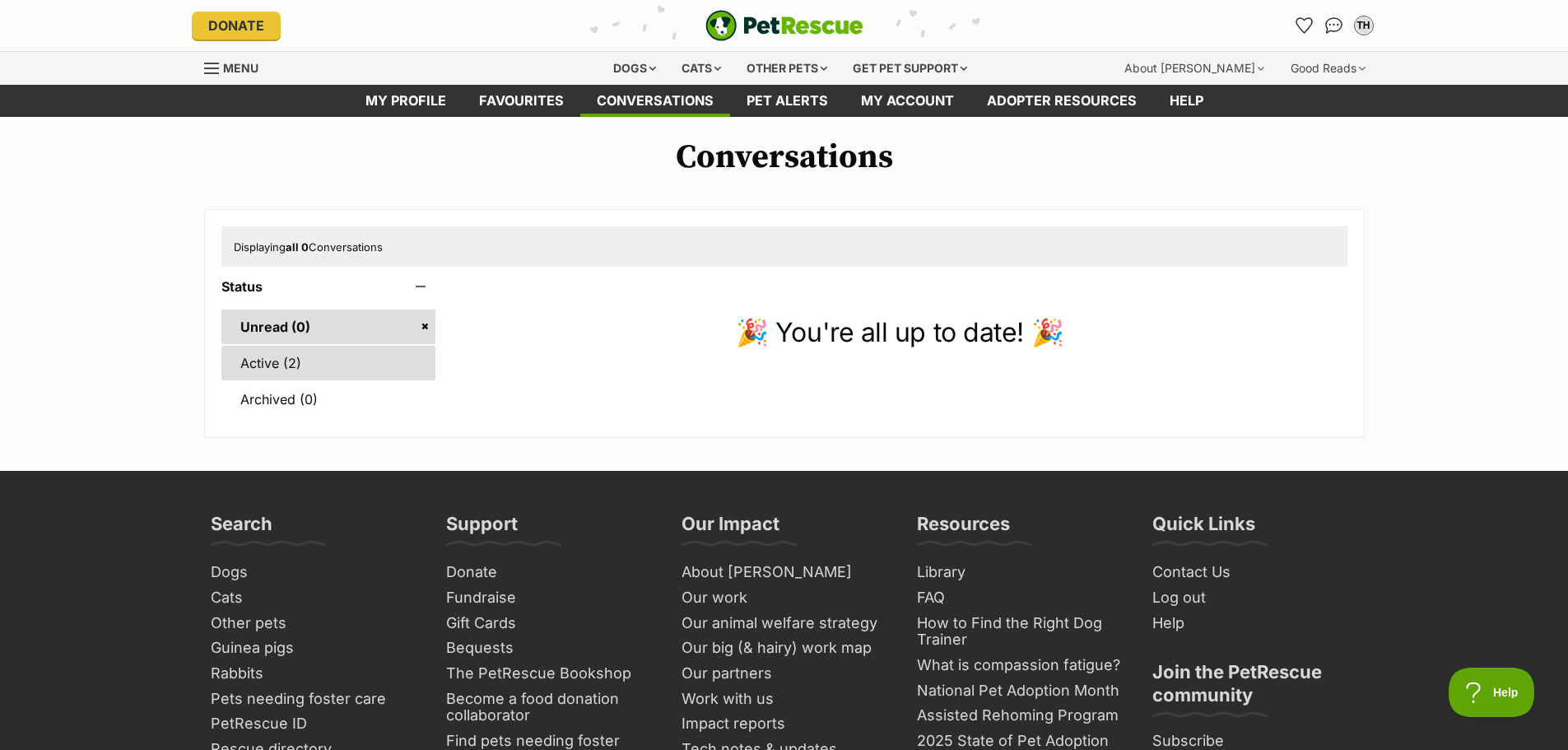
click at [269, 366] on link "Active (2)" at bounding box center [328, 363] width 214 height 34
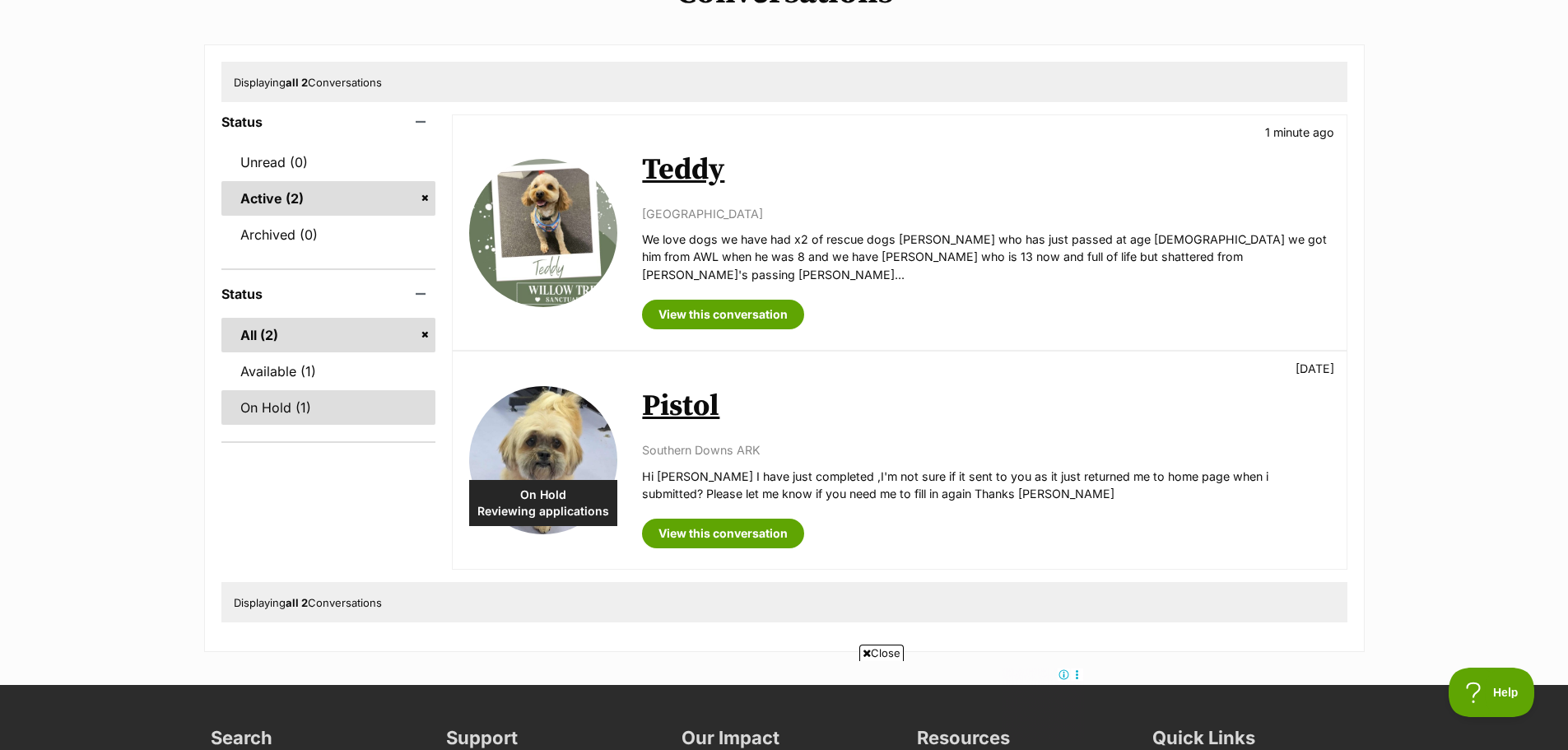
click at [269, 397] on link "On Hold (1)" at bounding box center [328, 407] width 214 height 34
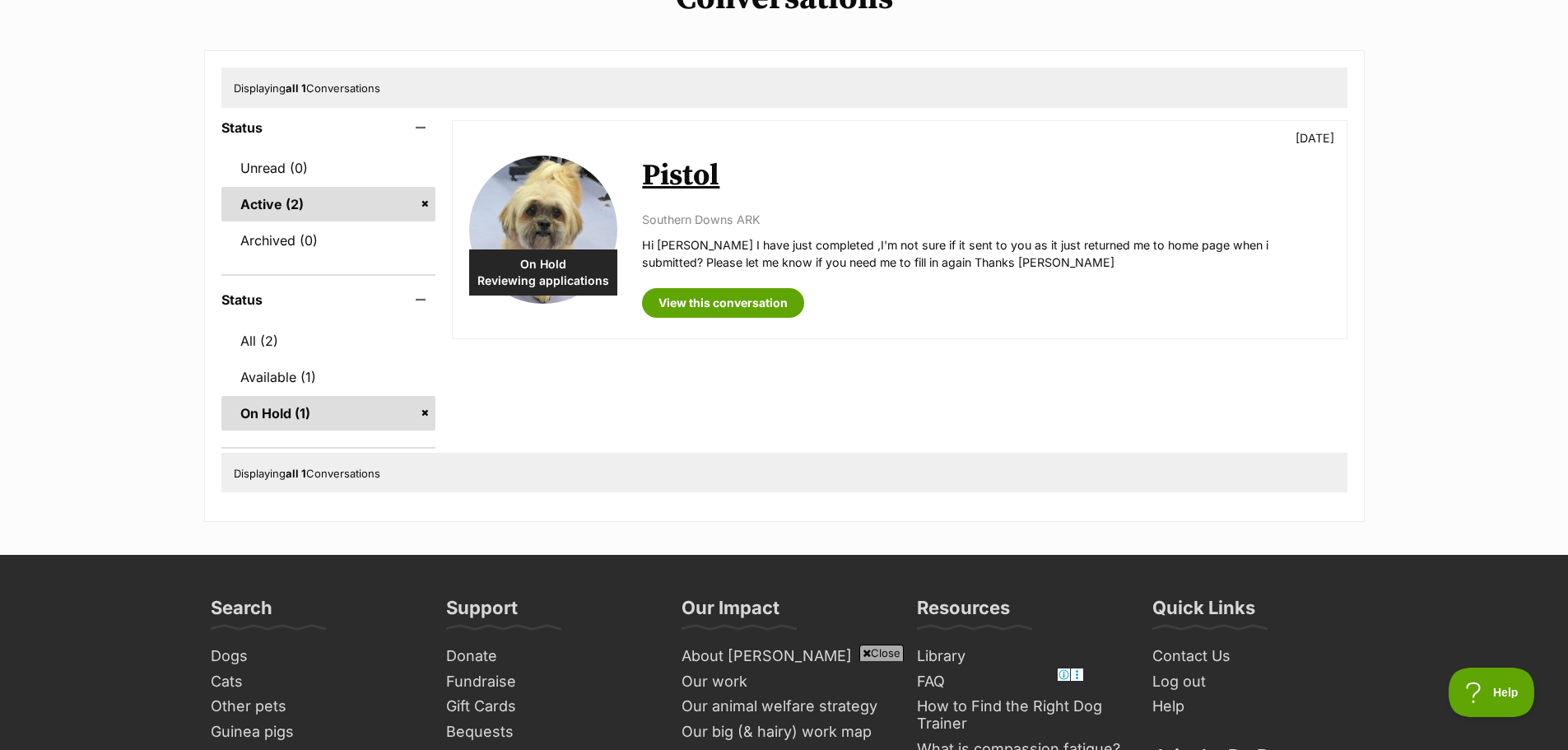
scroll to position [165, 0]
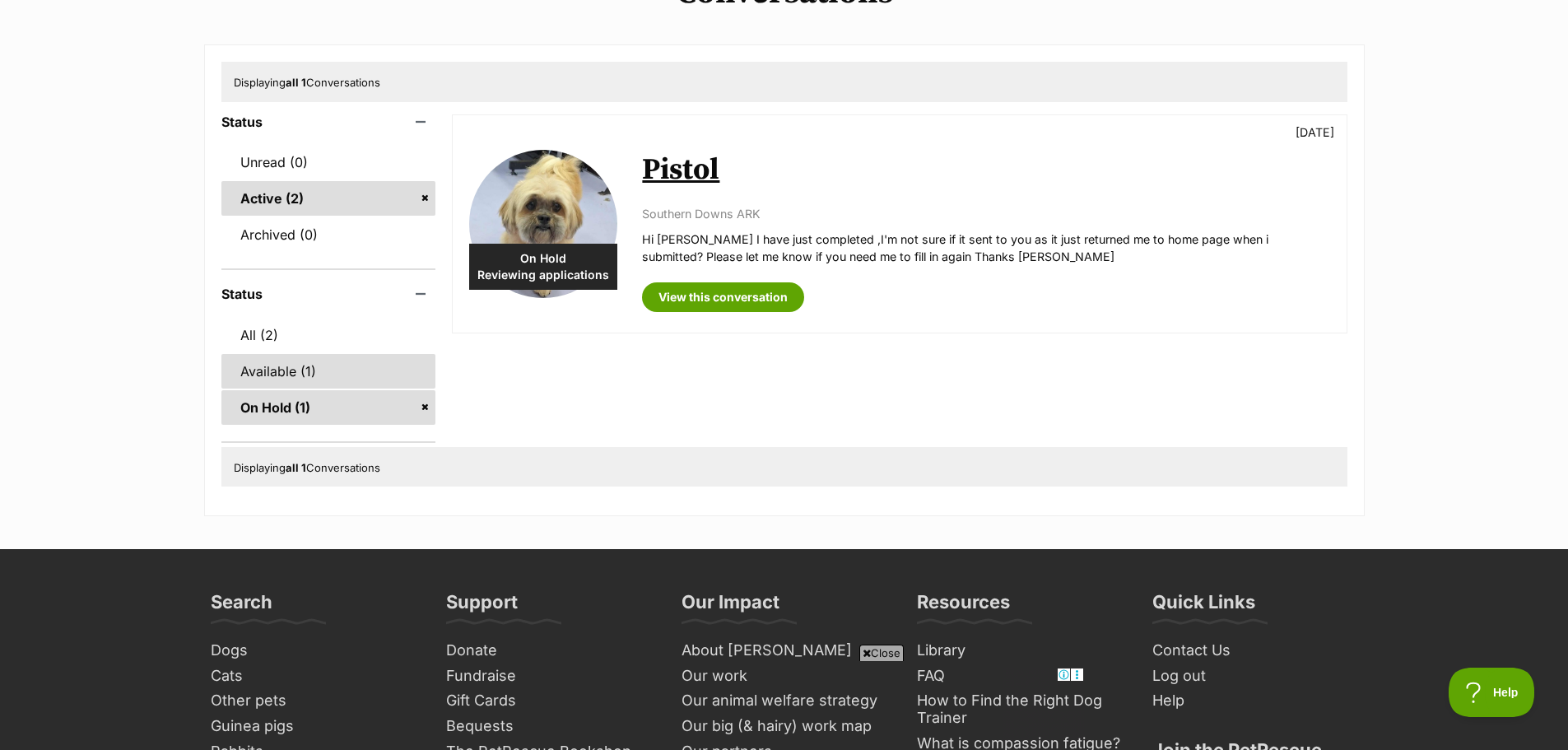
click at [273, 371] on link "Available (1)" at bounding box center [328, 371] width 214 height 34
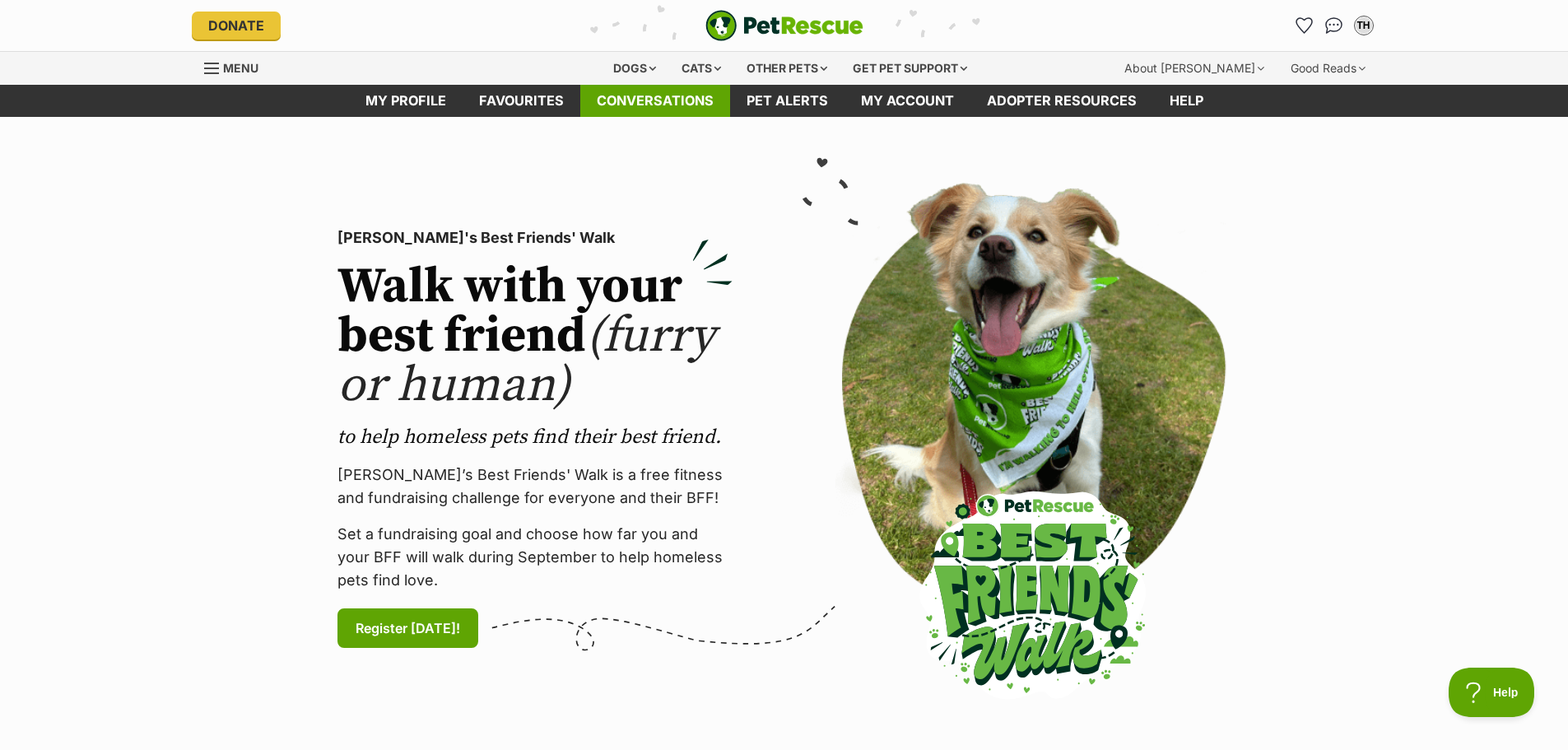
click at [679, 96] on link "Conversations" at bounding box center [655, 101] width 150 height 32
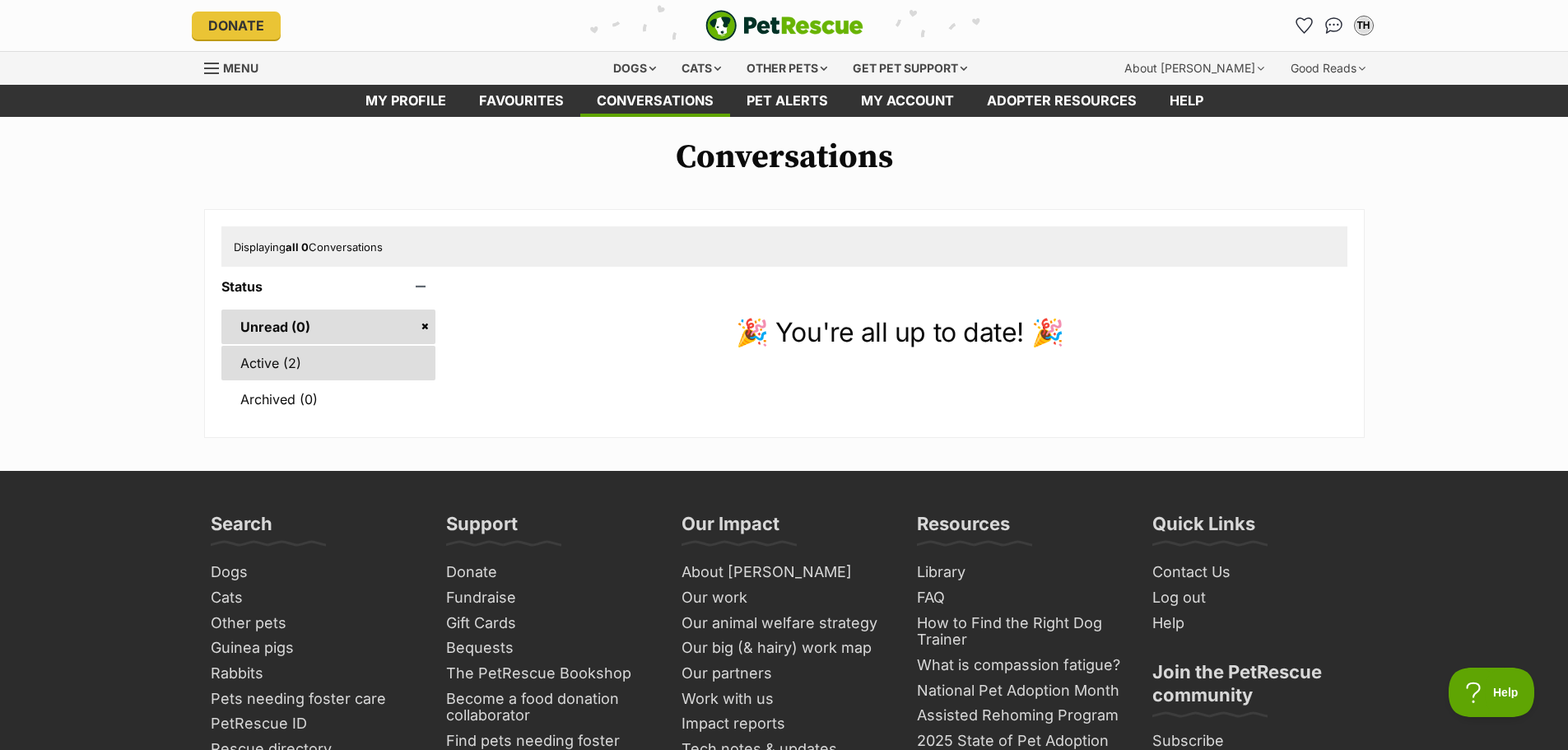
click at [267, 368] on link "Active (2)" at bounding box center [328, 363] width 214 height 34
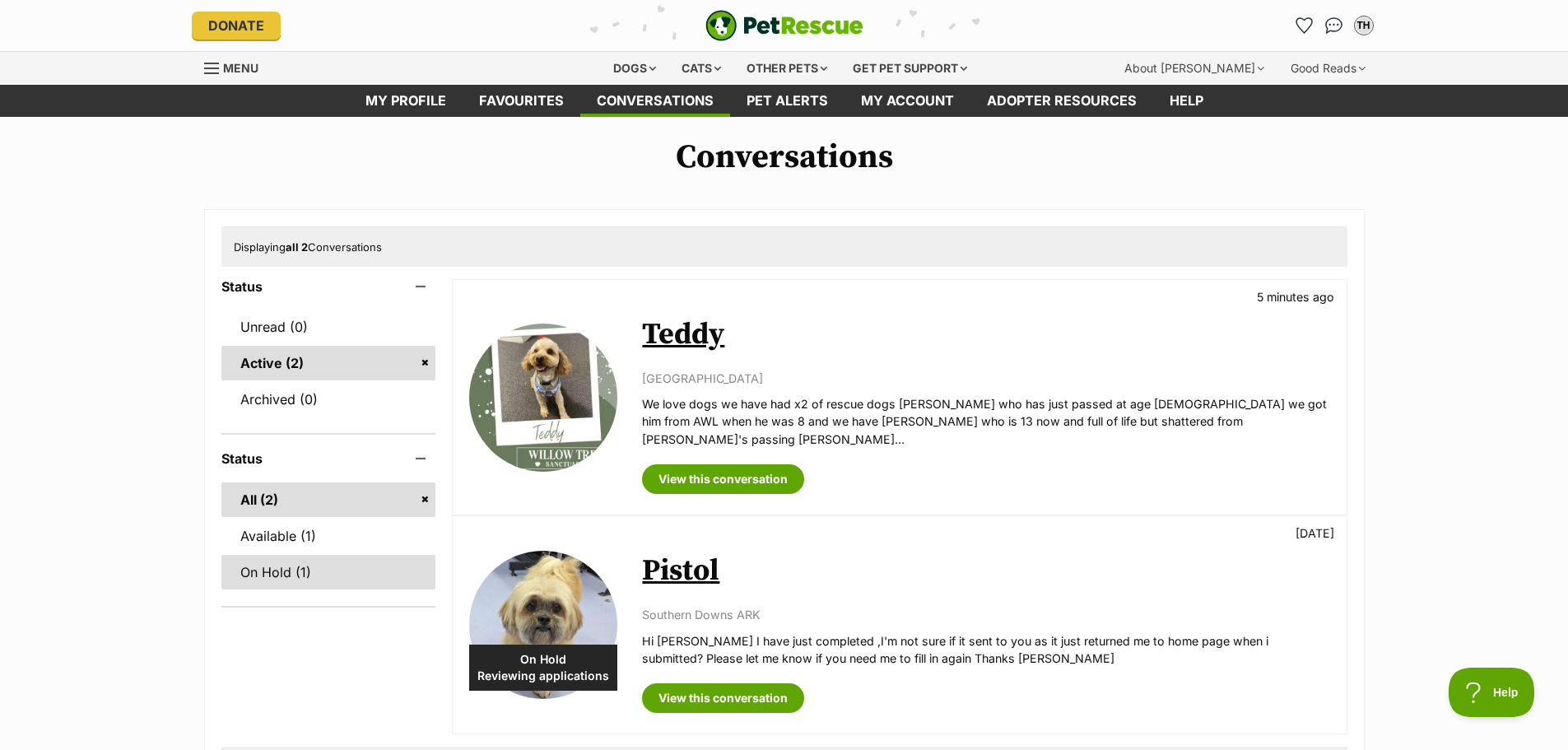
click at [261, 573] on link "On Hold (1)" at bounding box center [328, 571] width 214 height 34
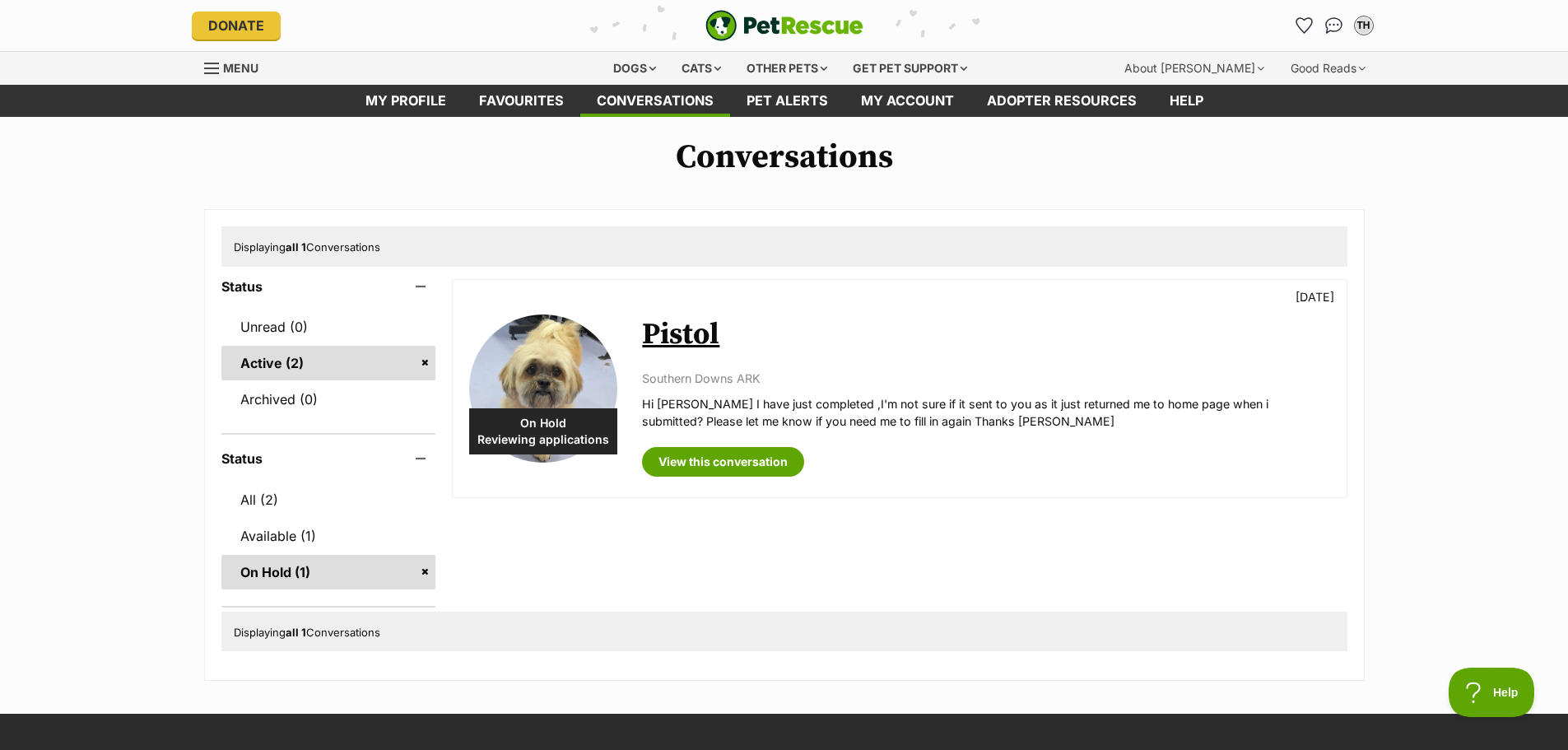
drag, startPoint x: 714, startPoint y: 470, endPoint x: 1062, endPoint y: 500, distance: 349.3
click at [1064, 499] on div "On Hold Reviewing applications Pistol 4 days ago Southern Downs ARK Hi Kate I h…" at bounding box center [899, 439] width 895 height 320
click at [862, 519] on div "On Hold Reviewing applications Pistol 4 days ago Southern Downs ARK Hi Kate I h…" at bounding box center [899, 439] width 895 height 320
click at [259, 503] on link "All (2)" at bounding box center [328, 500] width 214 height 34
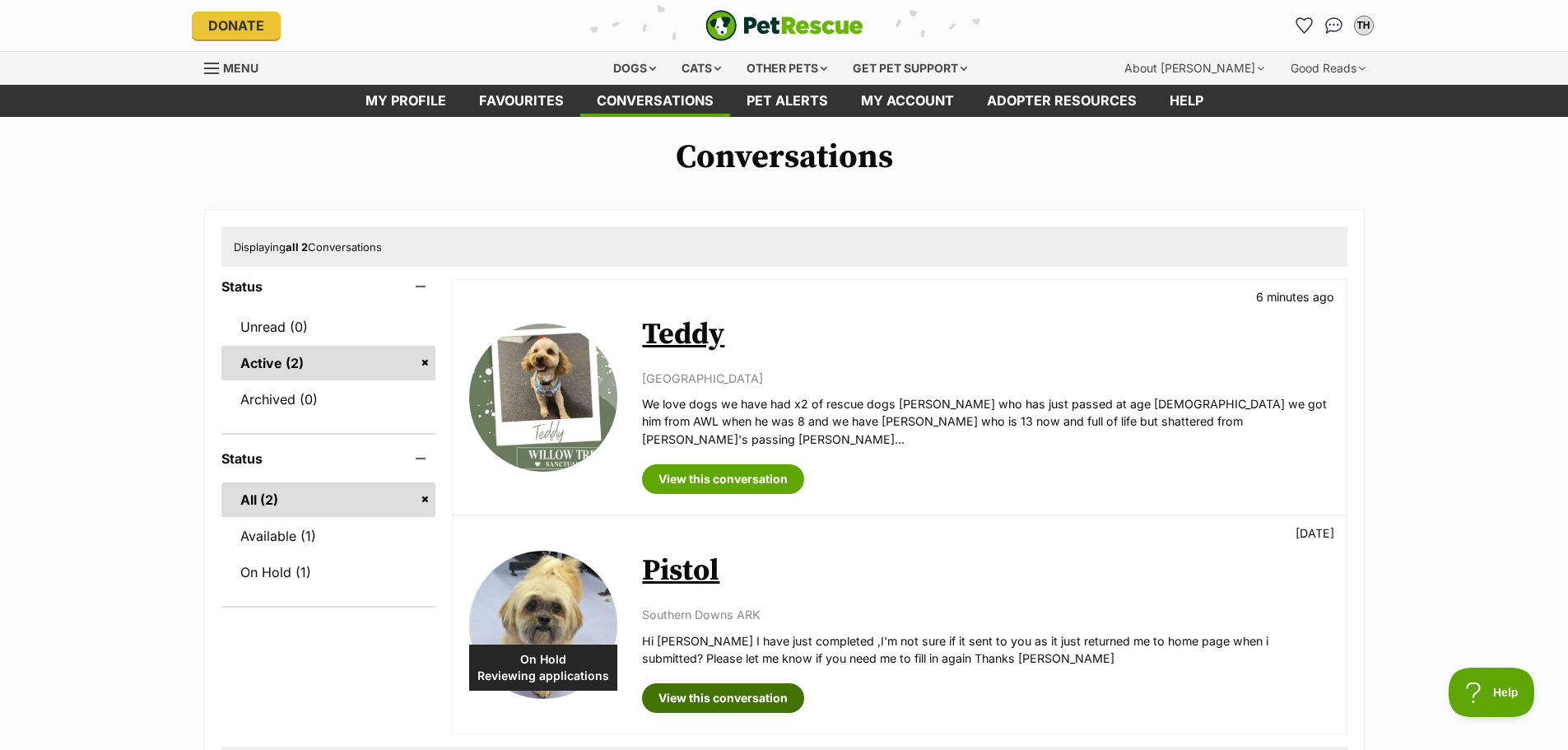
click at [709, 683] on link "View this conversation" at bounding box center [723, 698] width 162 height 30
